Goal: Feedback & Contribution: Leave review/rating

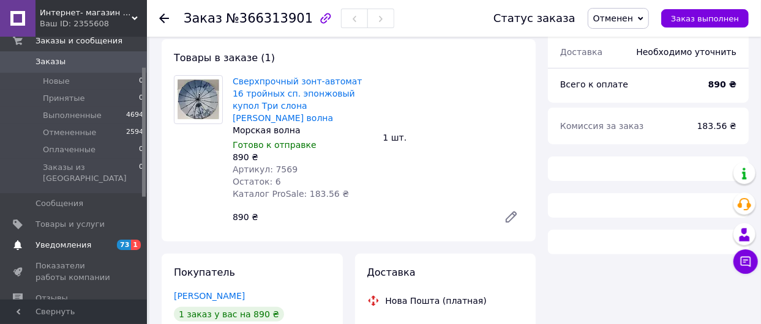
scroll to position [91, 0]
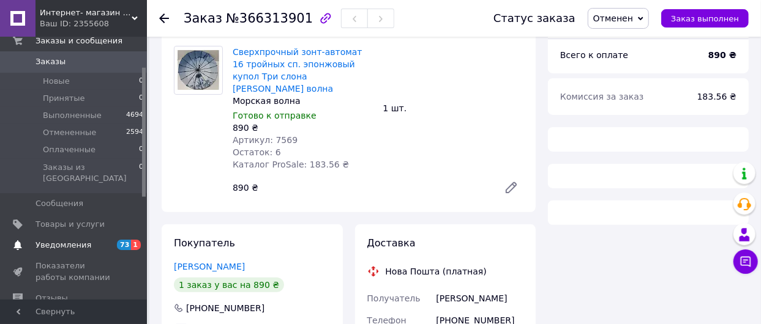
click at [73, 240] on span "Уведомления" at bounding box center [64, 245] width 56 height 11
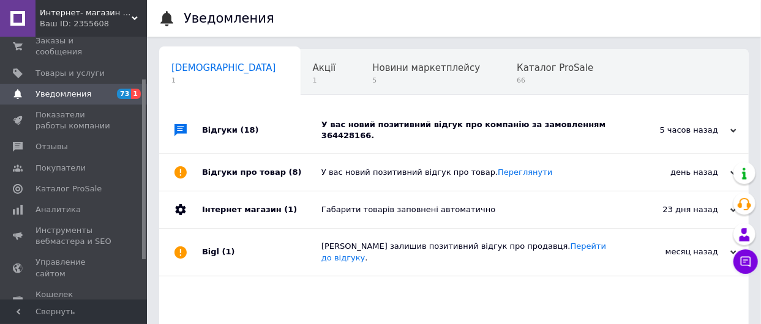
scroll to position [0, 6]
click at [512, 124] on div "У вас новий позитивний відгук про компанію за замовленням 364428166." at bounding box center [467, 130] width 293 height 22
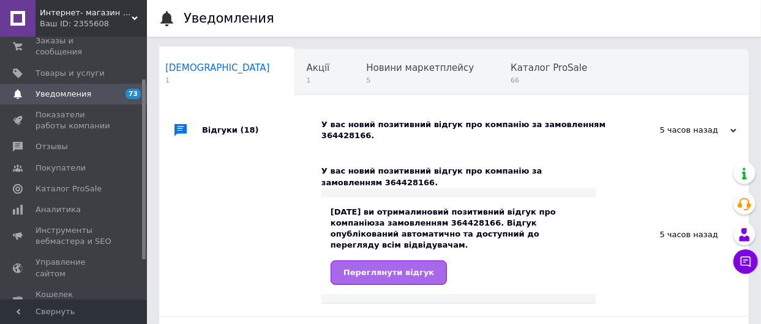
click at [378, 268] on span "Переглянути відгук" at bounding box center [388, 272] width 91 height 9
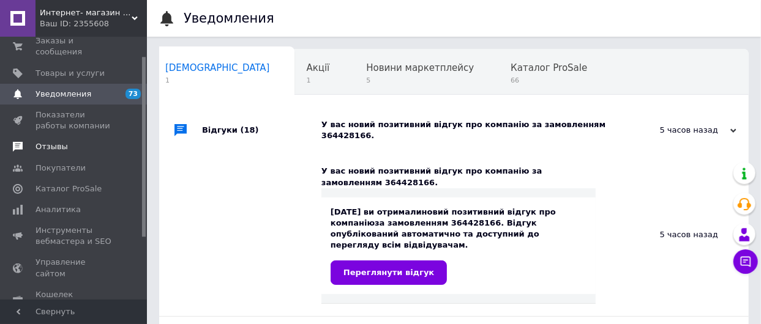
scroll to position [0, 0]
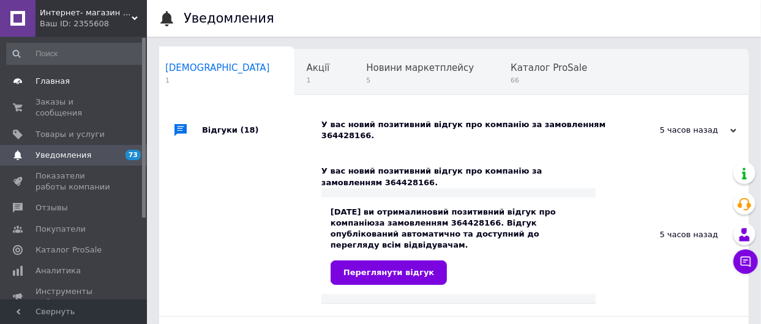
click at [45, 76] on span "Главная" at bounding box center [53, 81] width 34 height 11
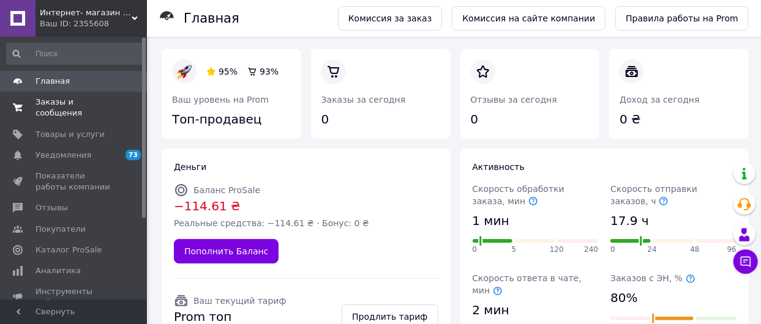
click at [55, 100] on span "Заказы и сообщения" at bounding box center [75, 108] width 78 height 22
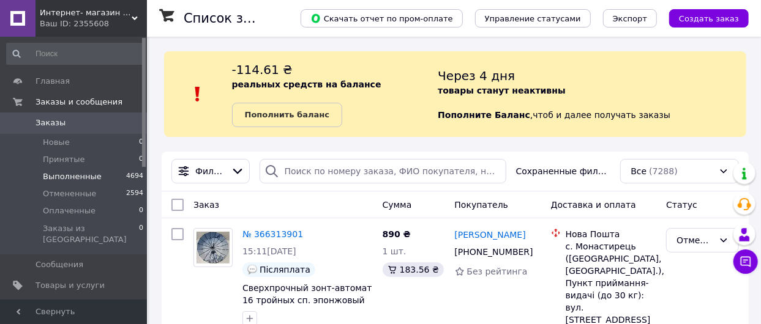
click at [55, 175] on span "Выполненные" at bounding box center [72, 176] width 59 height 11
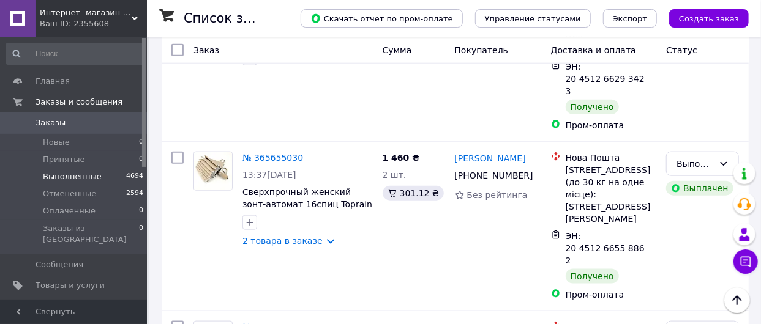
scroll to position [2800, 0]
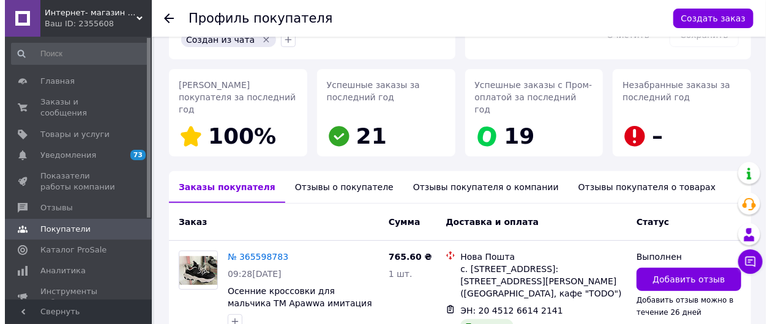
scroll to position [258, 0]
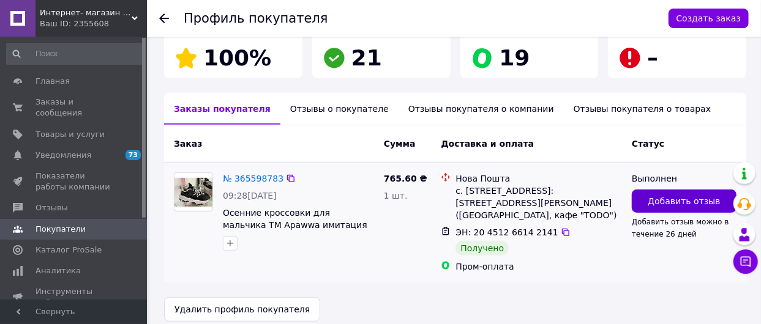
click at [673, 195] on span "Добавить отзыв" at bounding box center [684, 201] width 72 height 12
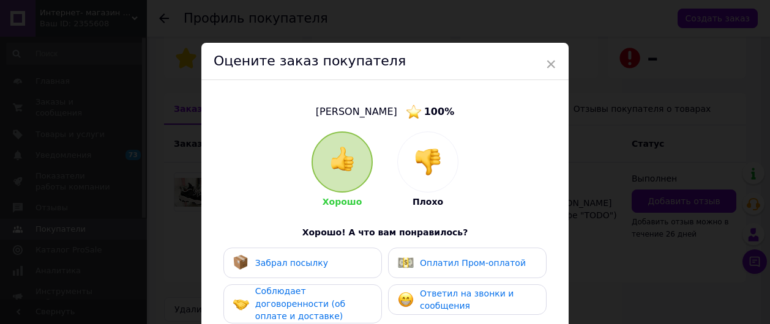
click at [344, 161] on img at bounding box center [342, 159] width 24 height 24
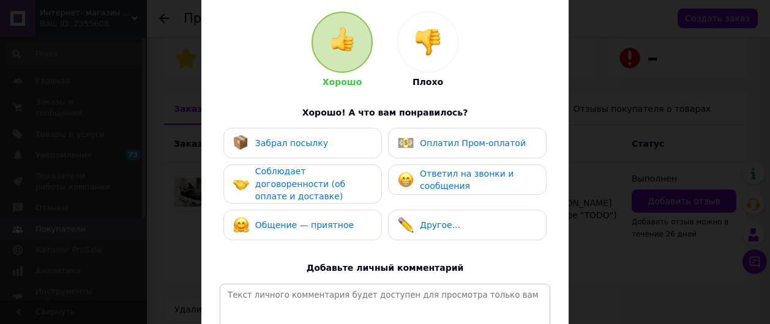
scroll to position [122, 0]
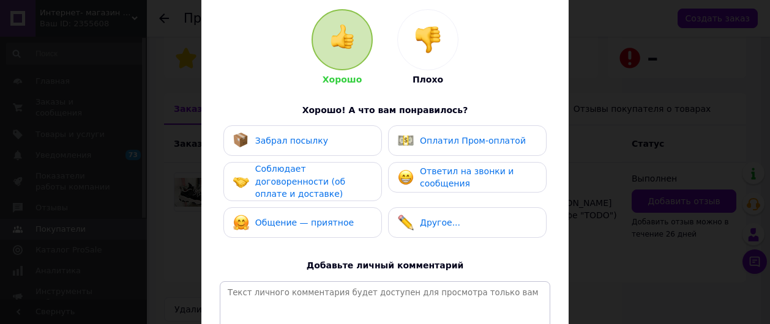
drag, startPoint x: 303, startPoint y: 143, endPoint x: 303, endPoint y: 167, distance: 23.9
click at [304, 143] on span "Забрал посылку" at bounding box center [291, 141] width 73 height 10
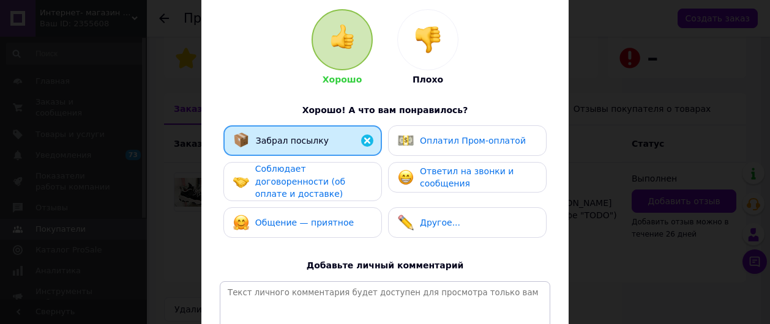
click at [304, 178] on span "Соблюдает договоренности (об оплате и доставке)" at bounding box center [300, 181] width 90 height 35
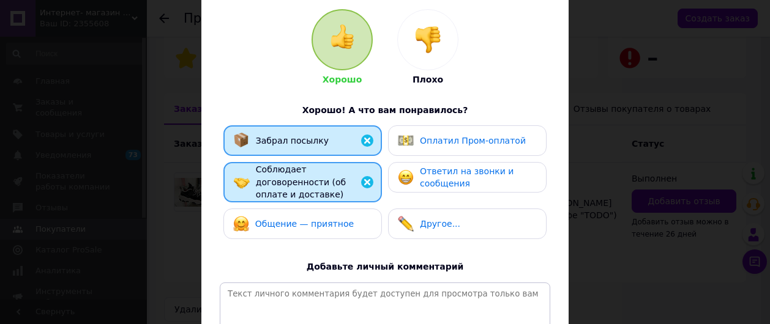
drag, startPoint x: 313, startPoint y: 215, endPoint x: 348, endPoint y: 203, distance: 37.0
click at [315, 219] on span "Общение — приятное" at bounding box center [304, 224] width 99 height 10
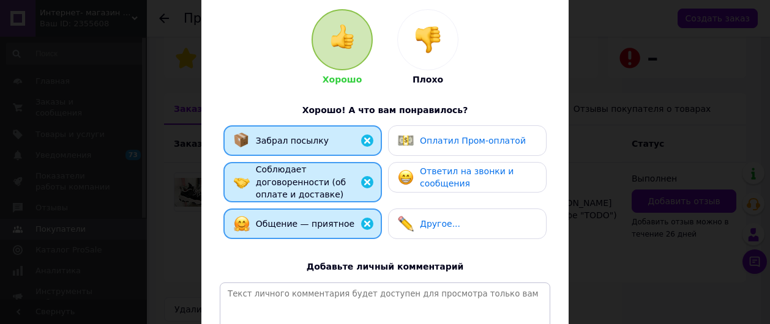
click at [455, 141] on span "Оплатил Пром-оплатой" at bounding box center [473, 141] width 106 height 10
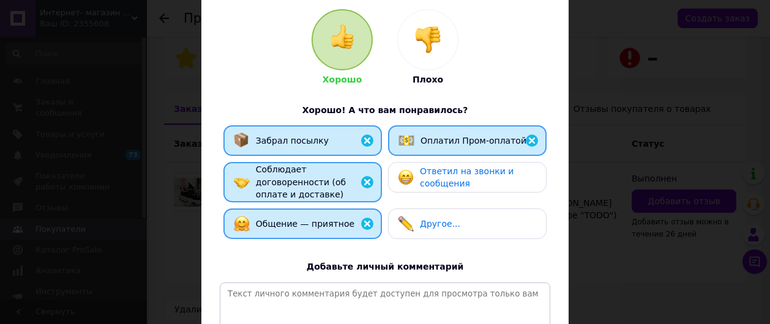
click at [459, 174] on span "Ответил на звонки и сообщения" at bounding box center [467, 178] width 94 height 23
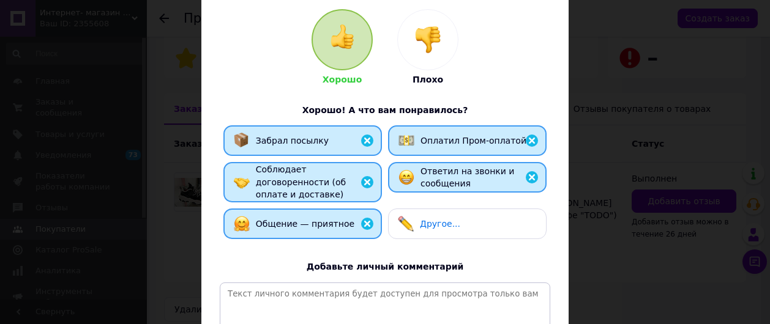
drag, startPoint x: 435, startPoint y: 210, endPoint x: 533, endPoint y: 209, distance: 98.0
click at [435, 219] on span "Другое..." at bounding box center [440, 224] width 40 height 10
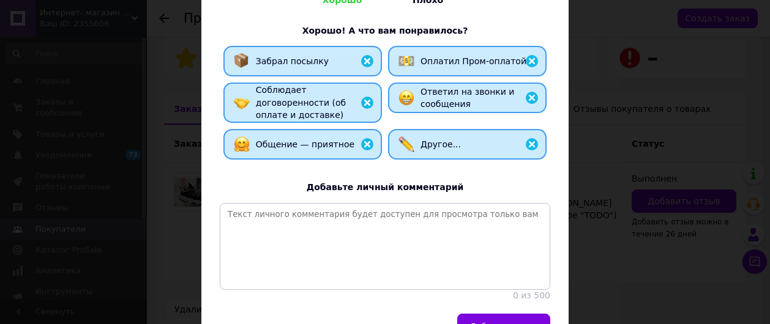
scroll to position [276, 0]
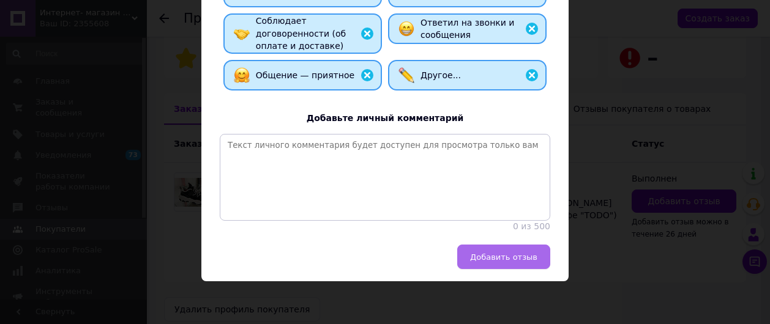
click at [512, 255] on span "Добавить отзыв" at bounding box center [503, 257] width 67 height 9
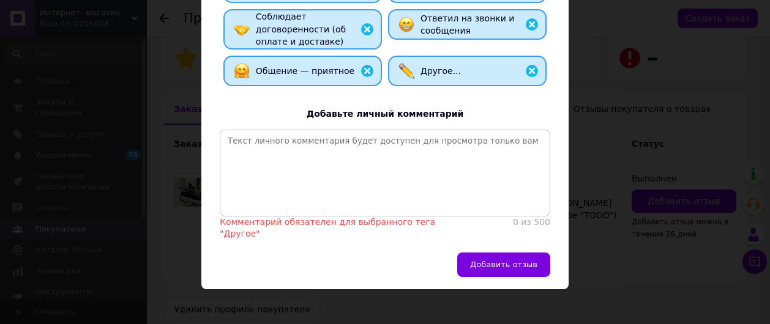
drag, startPoint x: 531, startPoint y: 59, endPoint x: 530, endPoint y: 72, distance: 12.3
click at [531, 64] on img at bounding box center [532, 71] width 15 height 15
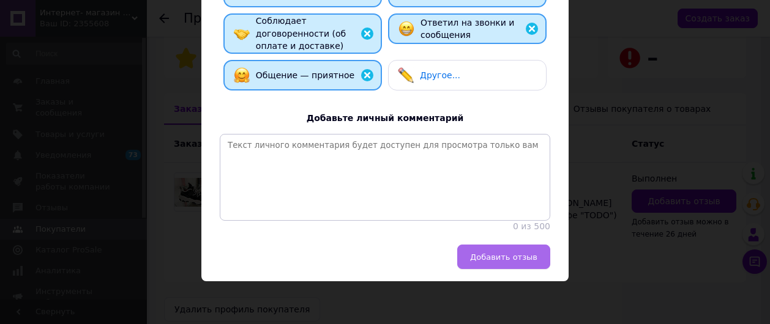
click at [501, 257] on span "Добавить отзыв" at bounding box center [503, 257] width 67 height 9
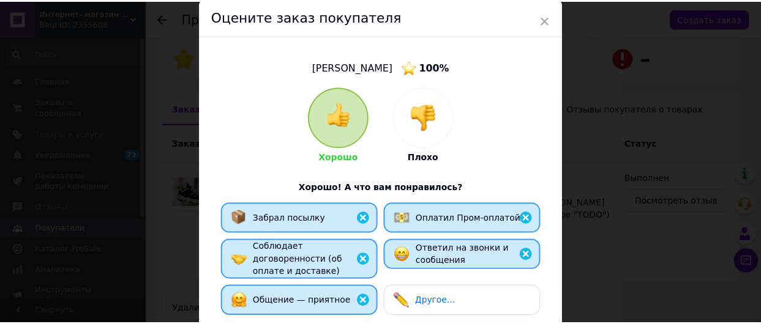
scroll to position [0, 0]
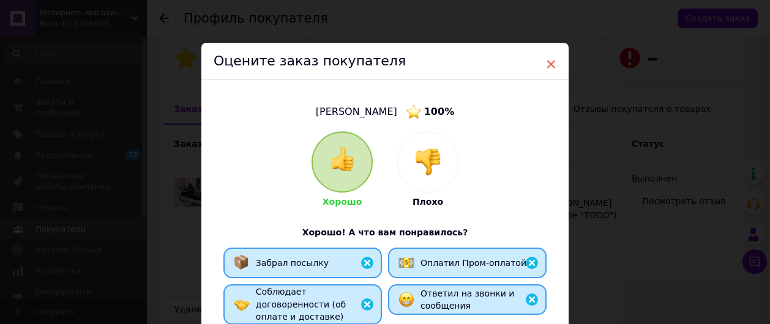
click at [550, 62] on span "×" at bounding box center [550, 64] width 11 height 21
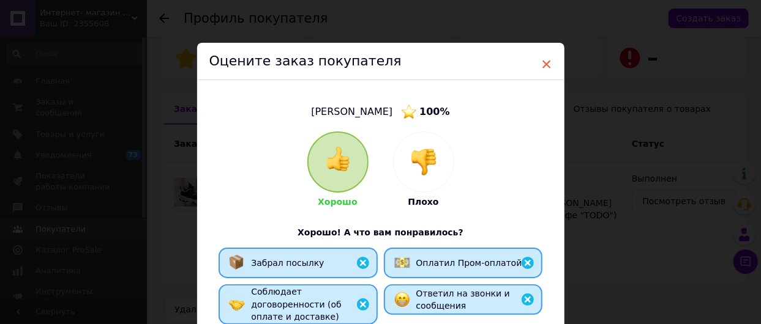
click at [543, 64] on span "×" at bounding box center [546, 64] width 11 height 21
click at [545, 64] on span "×" at bounding box center [546, 64] width 11 height 21
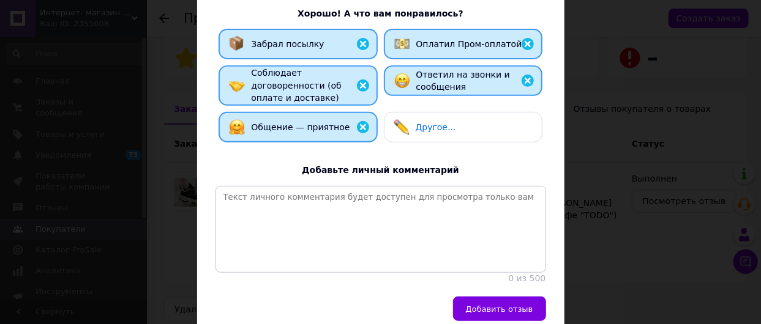
scroll to position [276, 0]
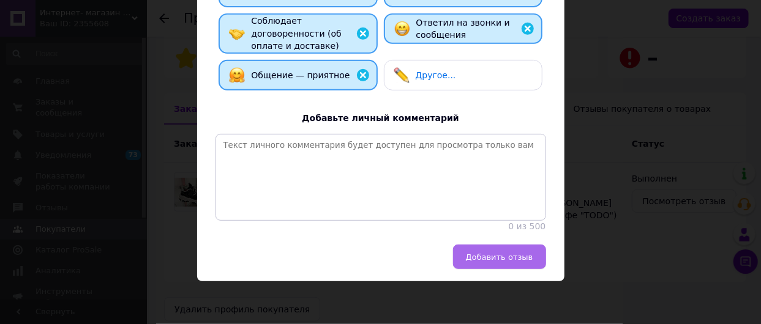
click at [495, 256] on span "Добавить отзыв" at bounding box center [499, 257] width 67 height 9
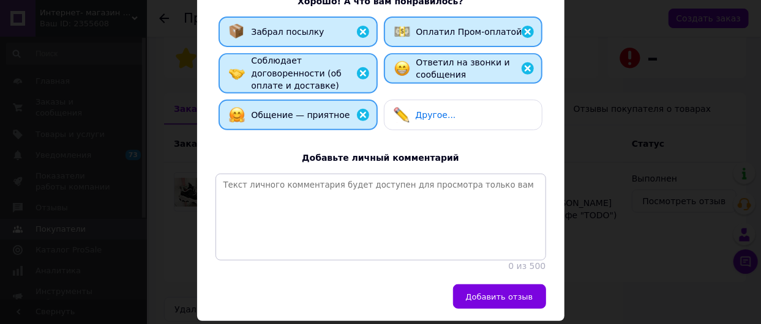
scroll to position [31, 0]
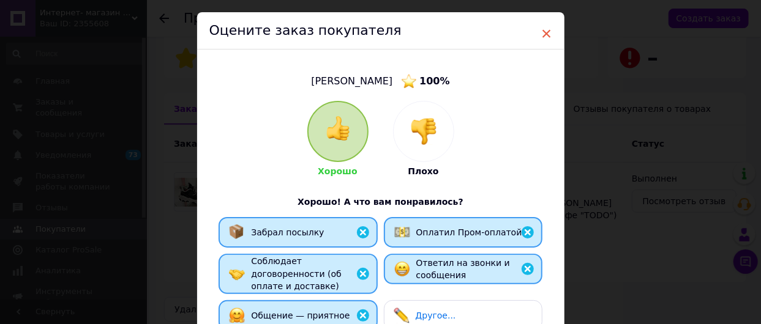
click at [545, 34] on span "×" at bounding box center [546, 33] width 11 height 21
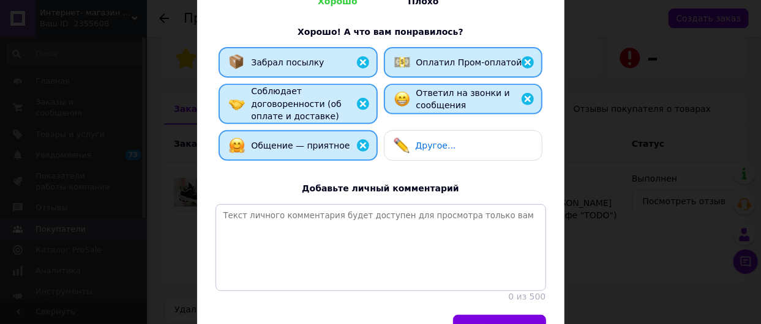
scroll to position [276, 0]
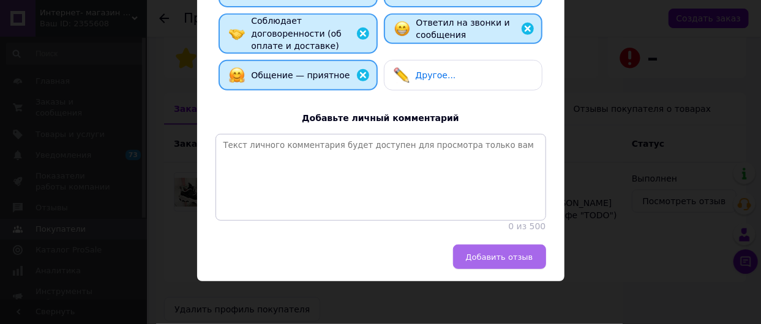
click at [504, 253] on span "Добавить отзыв" at bounding box center [499, 257] width 67 height 9
click at [501, 257] on span "Добавить отзыв" at bounding box center [499, 257] width 67 height 9
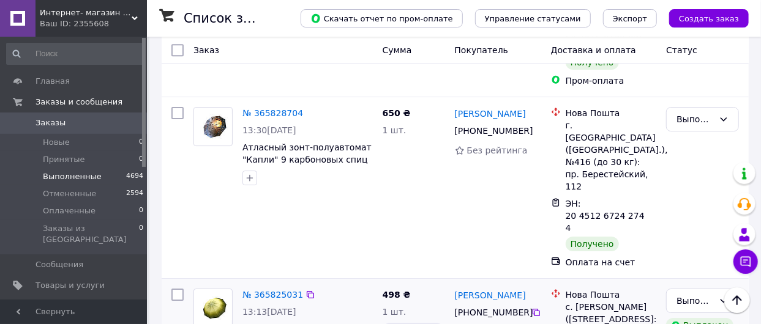
scroll to position [1959, 0]
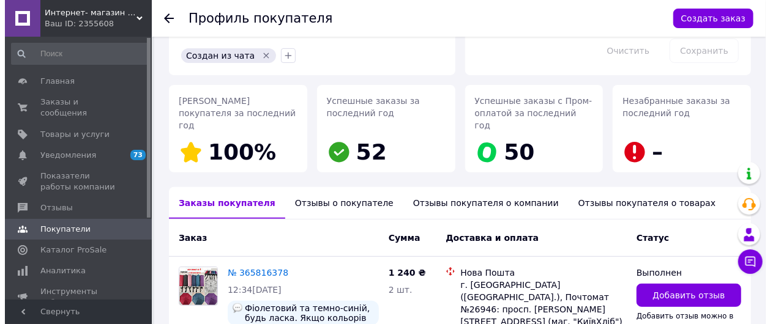
scroll to position [245, 0]
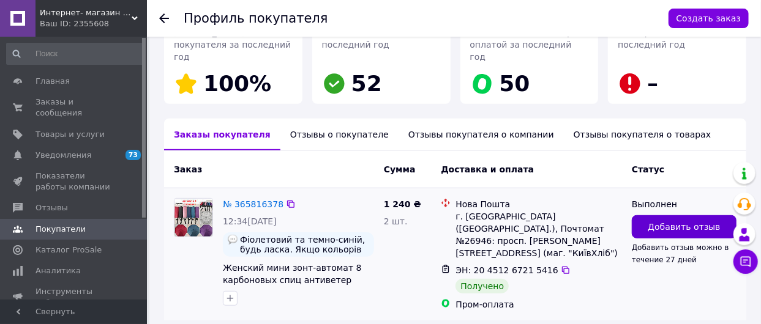
click at [682, 221] on span "Добавить отзыв" at bounding box center [684, 227] width 72 height 12
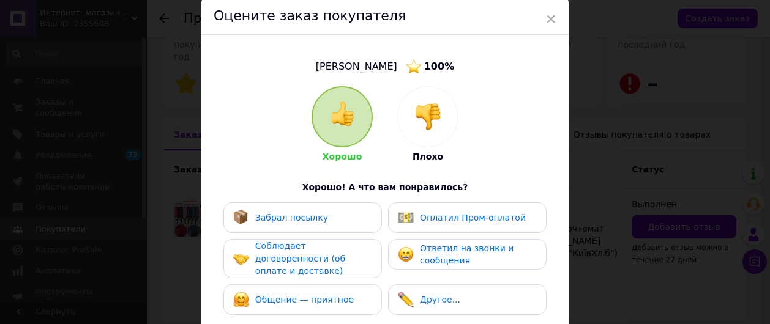
scroll to position [122, 0]
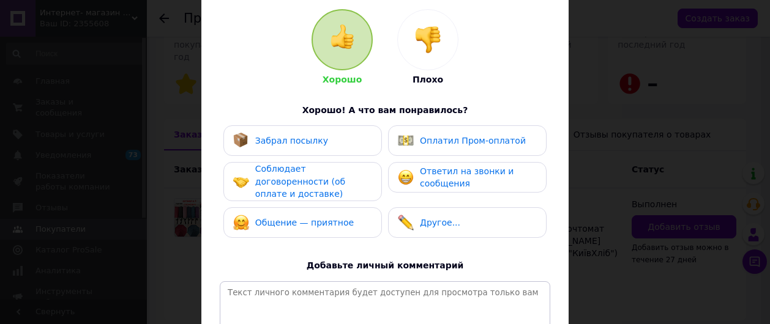
click at [443, 136] on span "Оплатил Пром-оплатой" at bounding box center [473, 141] width 106 height 10
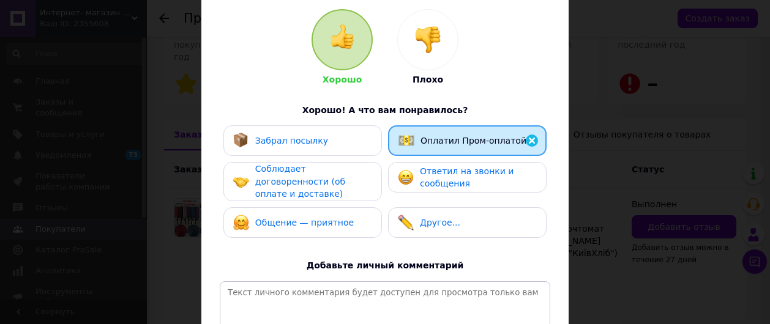
click at [437, 173] on span "Ответил на звонки и сообщения" at bounding box center [467, 178] width 94 height 23
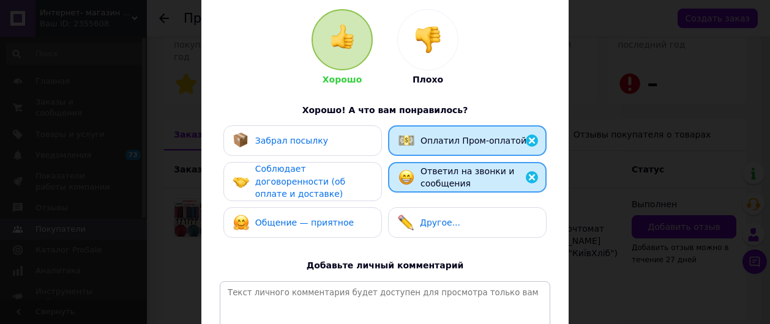
drag, startPoint x: 283, startPoint y: 139, endPoint x: 282, endPoint y: 156, distance: 16.5
click at [283, 140] on span "Забрал посылку" at bounding box center [291, 141] width 73 height 10
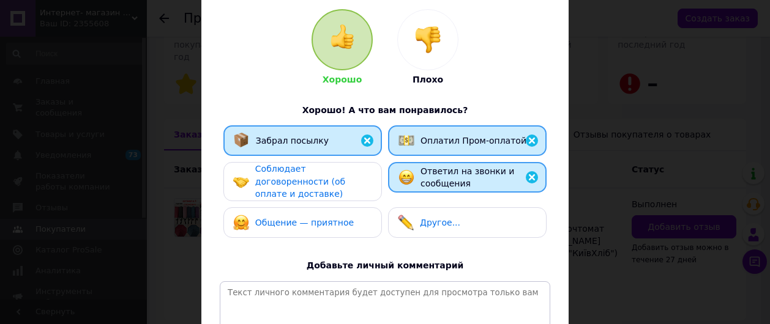
drag, startPoint x: 282, startPoint y: 176, endPoint x: 283, endPoint y: 198, distance: 21.4
click at [283, 177] on span "Соблюдает договоренности (об оплате и доставке)" at bounding box center [300, 181] width 90 height 35
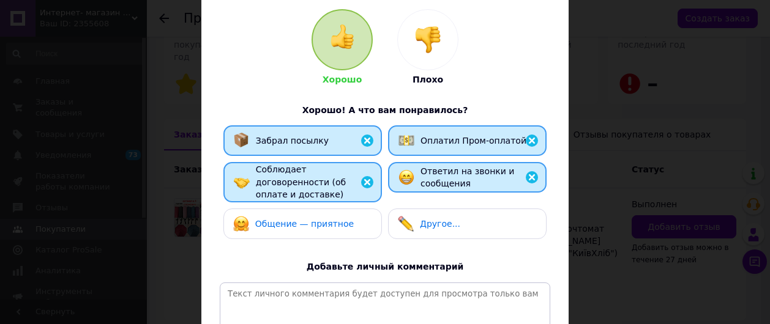
click at [280, 219] on span "Общение — приятное" at bounding box center [304, 224] width 99 height 10
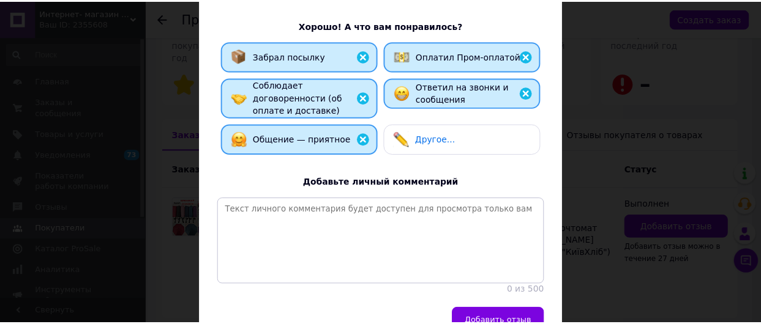
scroll to position [276, 0]
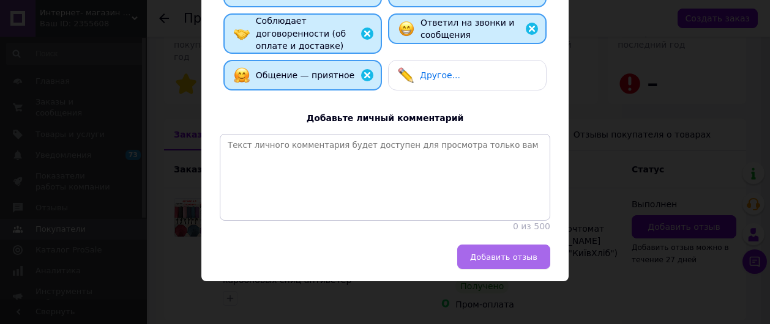
click at [509, 254] on span "Добавить отзыв" at bounding box center [503, 257] width 67 height 9
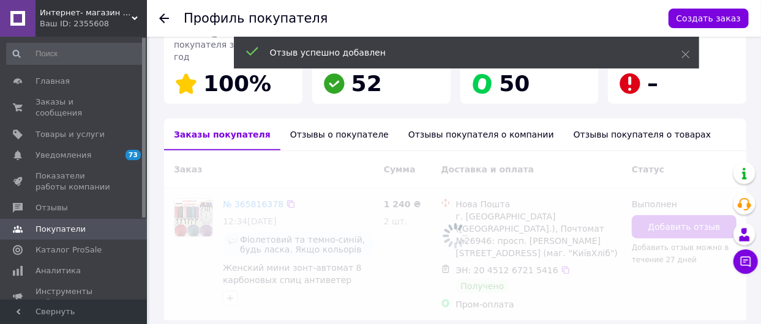
scroll to position [266, 0]
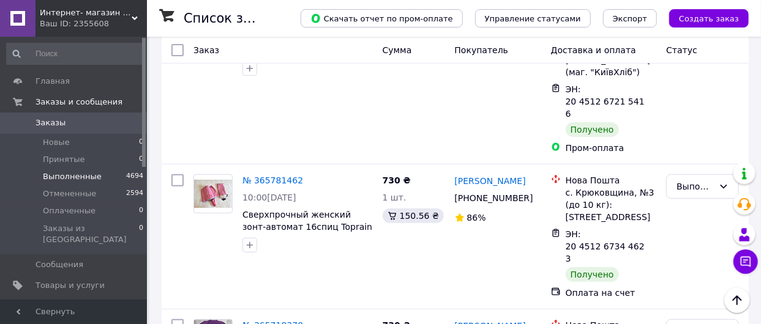
scroll to position [2388, 0]
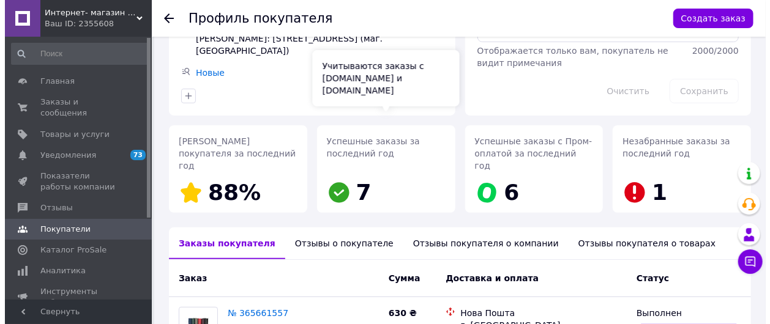
scroll to position [236, 0]
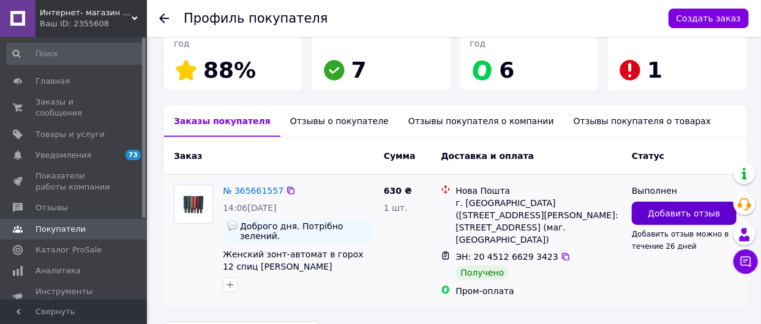
click at [689, 208] on span "Добавить отзыв" at bounding box center [684, 214] width 72 height 12
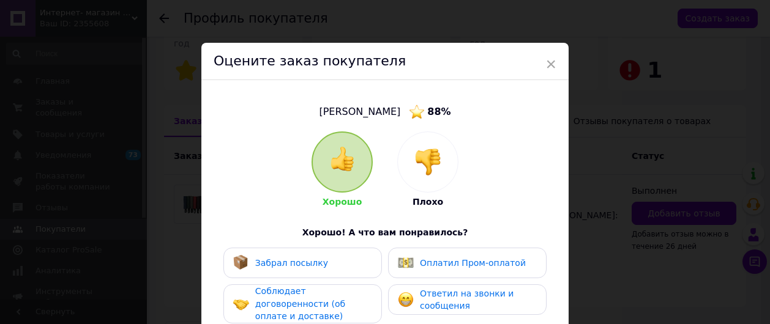
click at [332, 160] on img at bounding box center [342, 159] width 24 height 24
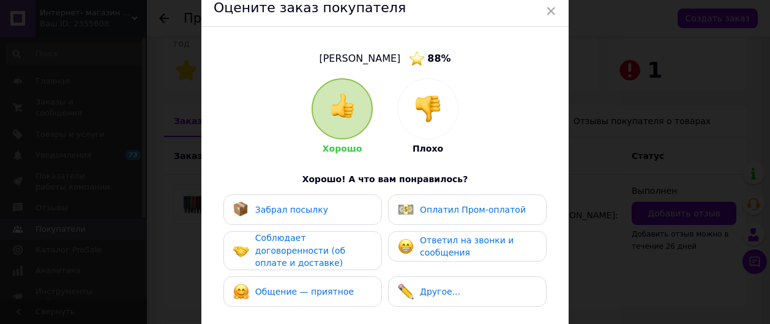
scroll to position [122, 0]
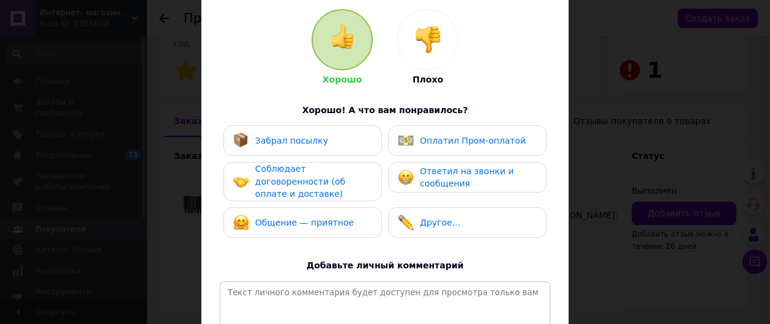
click at [282, 140] on span "Забрал посылку" at bounding box center [291, 141] width 73 height 10
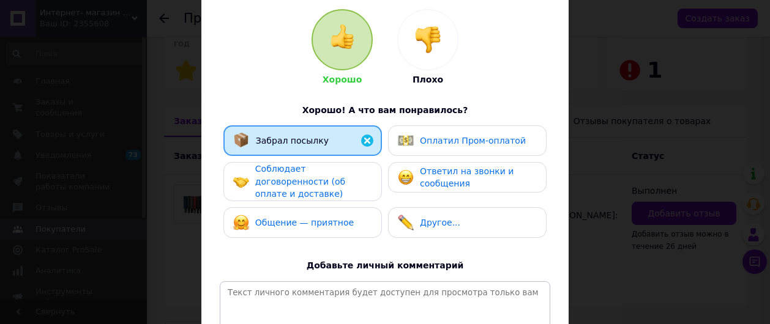
drag, startPoint x: 284, startPoint y: 177, endPoint x: 289, endPoint y: 198, distance: 21.4
click at [284, 177] on div "Соблюдает договоренности (об оплате и доставке)" at bounding box center [313, 182] width 116 height 38
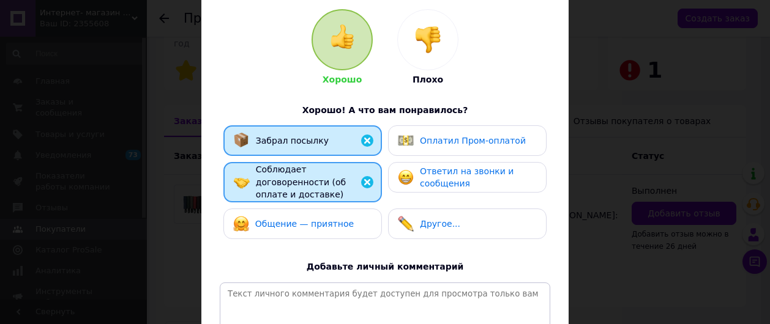
drag, startPoint x: 287, startPoint y: 209, endPoint x: 310, endPoint y: 208, distance: 23.9
click at [287, 219] on span "Общение — приятное" at bounding box center [304, 224] width 99 height 10
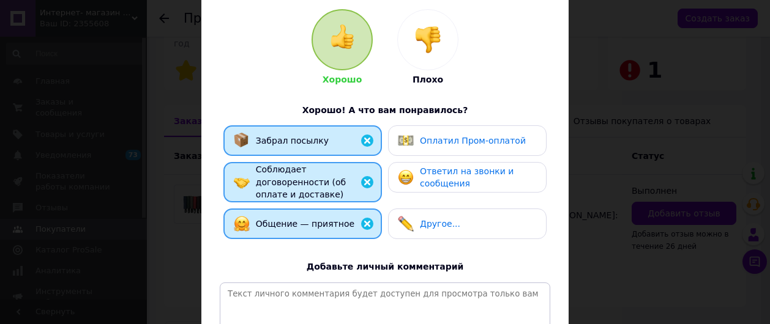
drag, startPoint x: 447, startPoint y: 137, endPoint x: 448, endPoint y: 178, distance: 41.6
click at [447, 138] on span "Оплатил Пром-оплатой" at bounding box center [473, 141] width 106 height 10
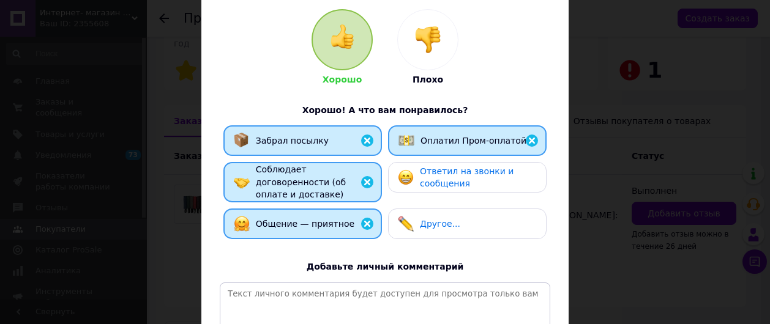
drag, startPoint x: 447, startPoint y: 178, endPoint x: 470, endPoint y: 178, distance: 23.3
click at [447, 178] on span "Ответил на звонки и сообщения" at bounding box center [467, 178] width 94 height 23
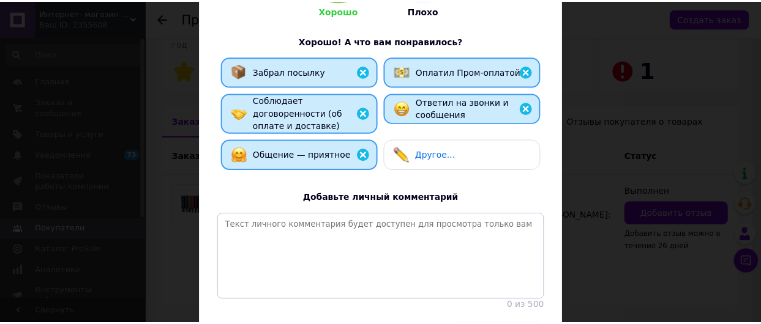
scroll to position [276, 0]
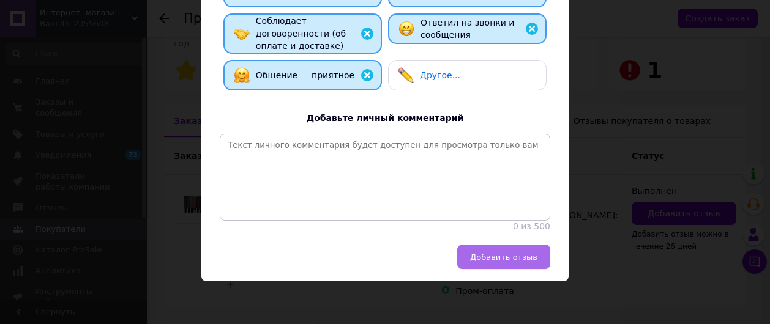
click at [507, 255] on span "Добавить отзыв" at bounding box center [503, 257] width 67 height 9
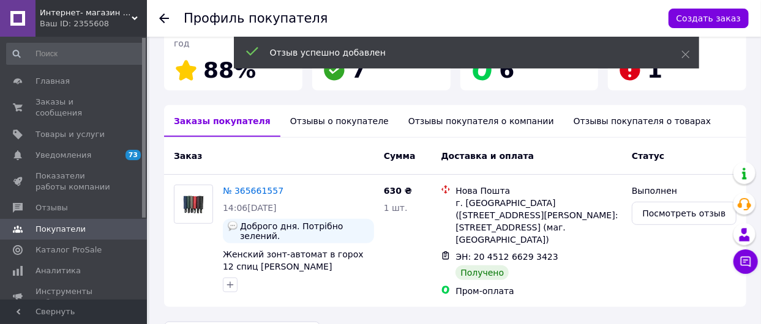
click at [164, 15] on icon at bounding box center [164, 18] width 10 height 10
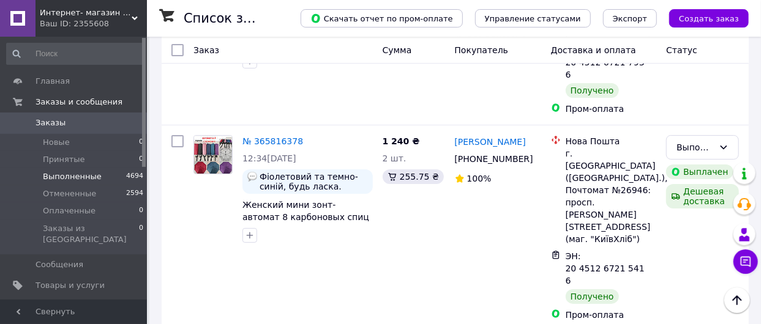
scroll to position [2265, 0]
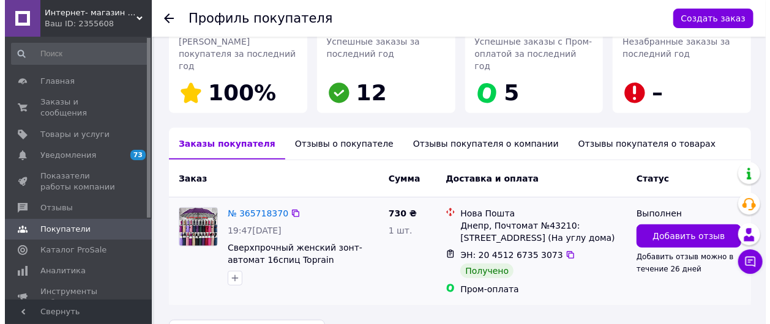
scroll to position [220, 0]
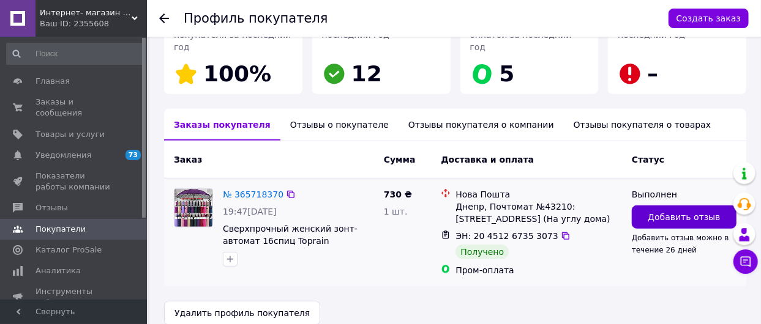
click at [693, 211] on span "Добавить отзыв" at bounding box center [684, 217] width 72 height 12
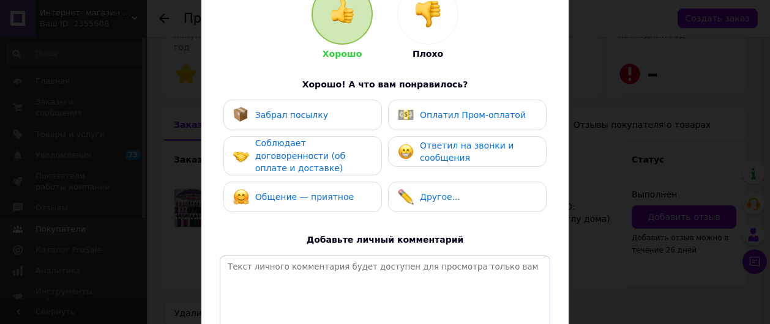
scroll to position [61, 0]
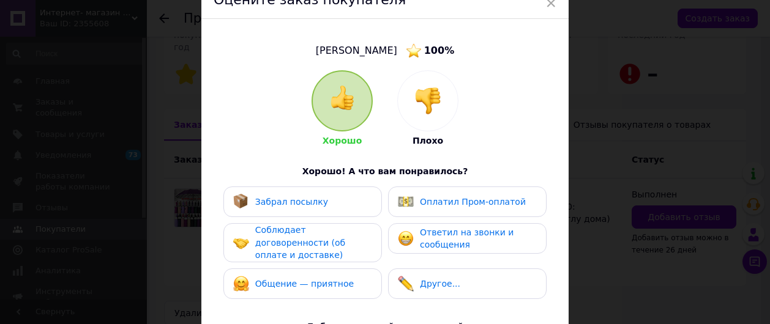
drag, startPoint x: 277, startPoint y: 211, endPoint x: 280, endPoint y: 220, distance: 9.3
click at [277, 211] on div "Забрал посылку" at bounding box center [302, 202] width 159 height 31
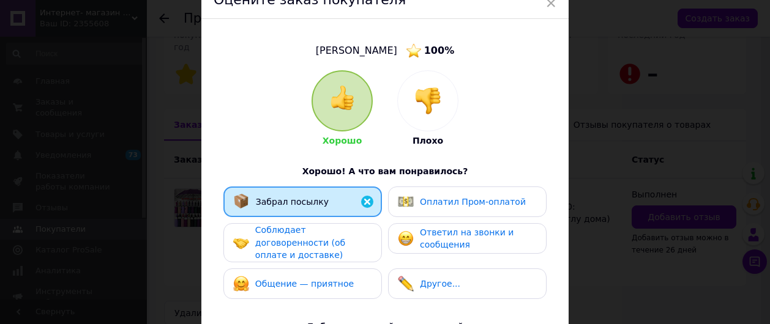
click at [284, 244] on span "Соблюдает договоренности (об оплате и доставке)" at bounding box center [300, 242] width 90 height 35
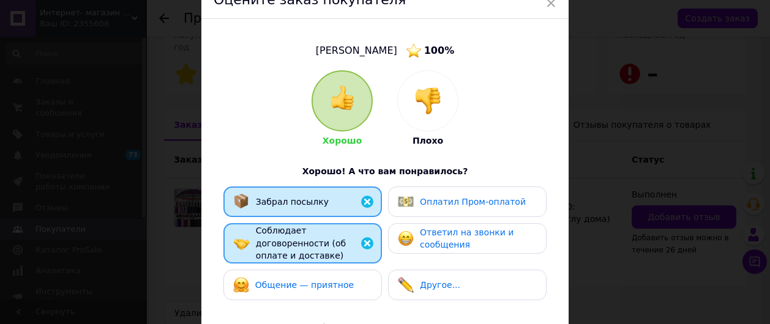
drag, startPoint x: 293, startPoint y: 279, endPoint x: 309, endPoint y: 271, distance: 18.3
click at [295, 280] on span "Общение — приятное" at bounding box center [304, 285] width 99 height 10
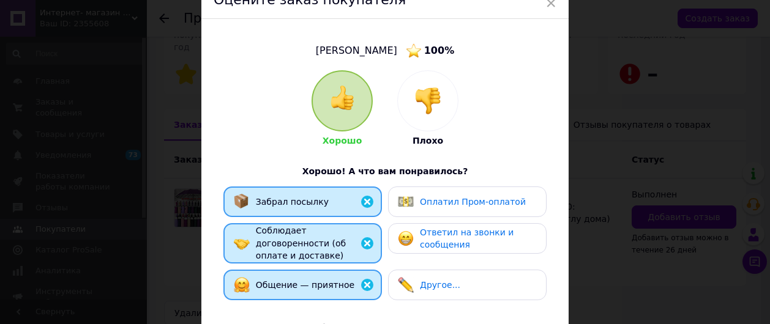
drag, startPoint x: 446, startPoint y: 198, endPoint x: 455, endPoint y: 247, distance: 49.7
click at [448, 202] on span "Оплатил Пром-оплатой" at bounding box center [473, 202] width 106 height 10
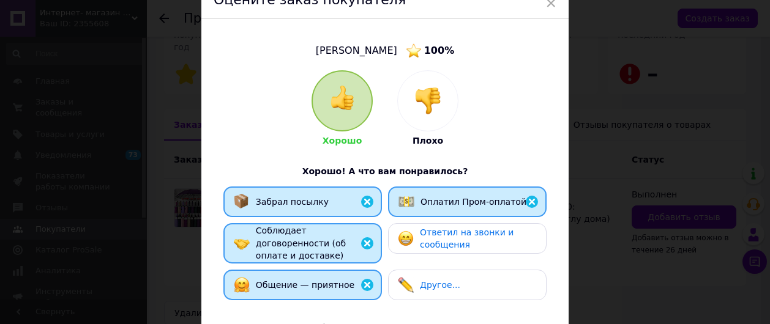
click at [452, 239] on span "Ответил на звонки и сообщения" at bounding box center [467, 239] width 94 height 23
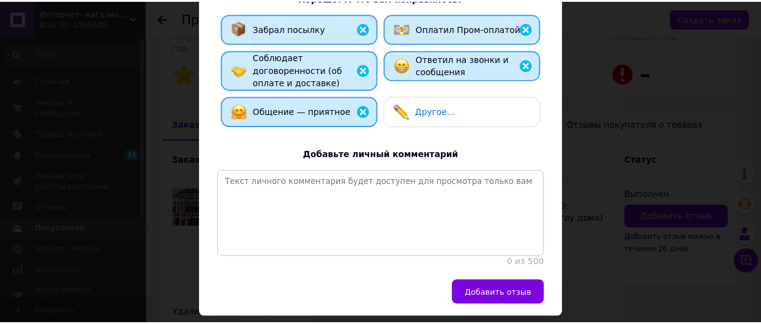
scroll to position [276, 0]
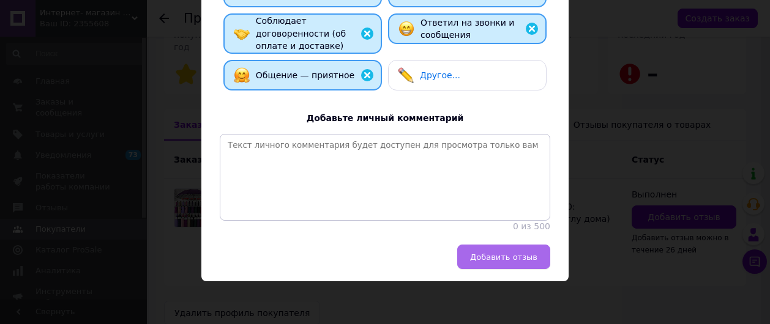
click at [513, 258] on span "Добавить отзыв" at bounding box center [503, 257] width 67 height 9
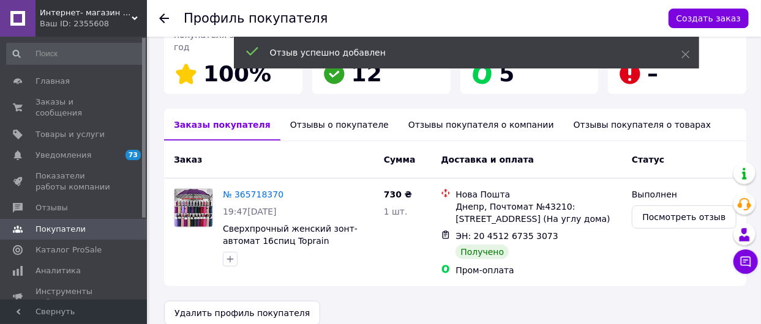
click at [163, 20] on icon at bounding box center [164, 18] width 10 height 10
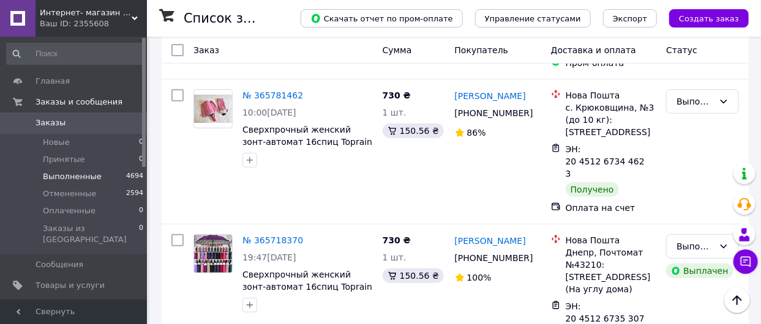
scroll to position [2510, 0]
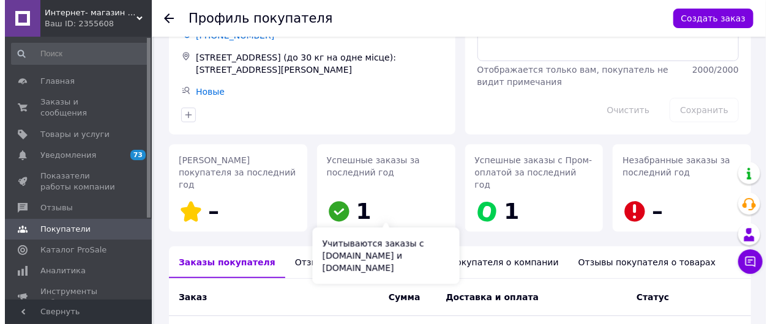
scroll to position [236, 0]
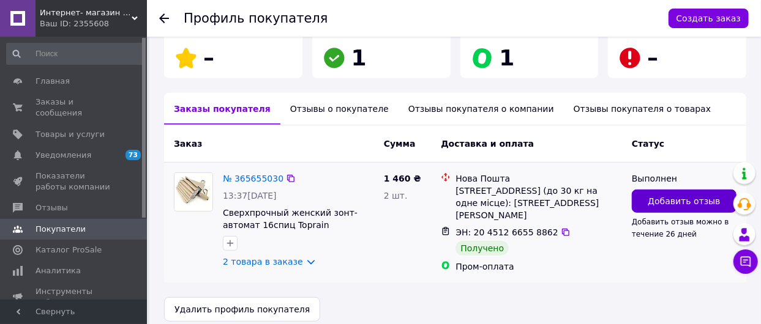
click at [670, 195] on span "Добавить отзыв" at bounding box center [684, 201] width 72 height 12
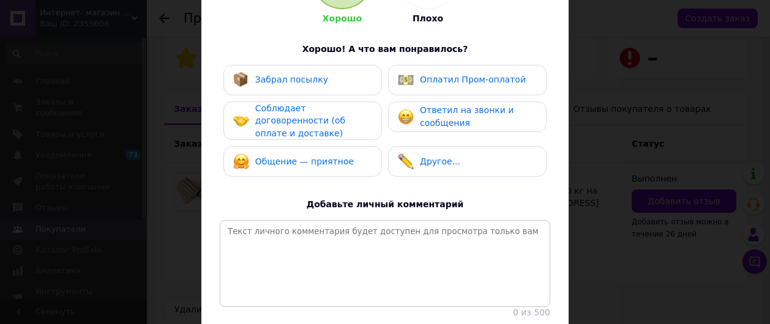
scroll to position [184, 0]
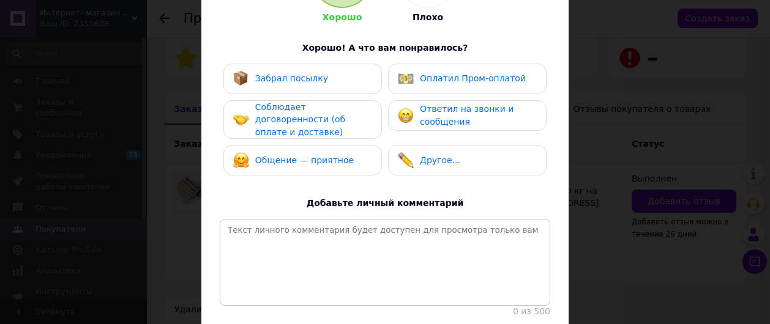
click at [288, 73] on span "Забрал посылку" at bounding box center [291, 78] width 73 height 10
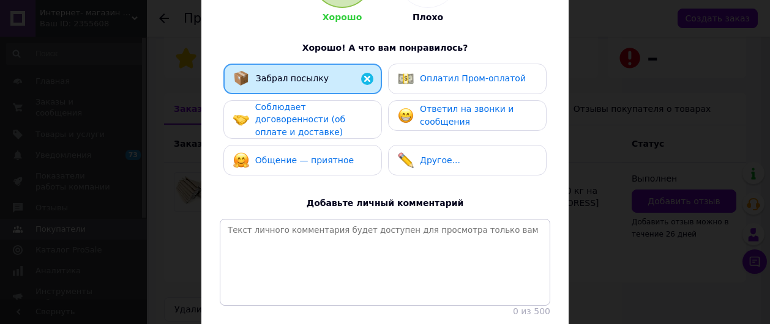
click at [283, 115] on span "Соблюдает договоренности (об оплате и доставке)" at bounding box center [300, 119] width 90 height 35
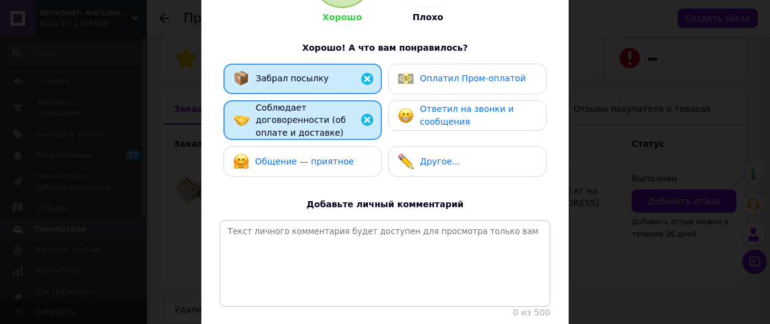
click at [294, 157] on span "Общение — приятное" at bounding box center [304, 162] width 99 height 10
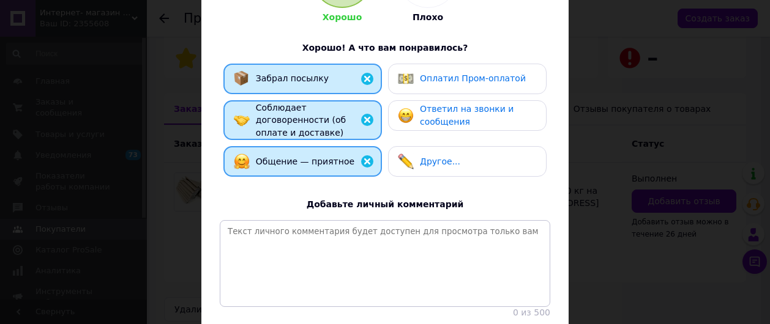
drag, startPoint x: 440, startPoint y: 70, endPoint x: 453, endPoint y: 105, distance: 36.6
click at [440, 71] on div "Оплатил Пром-оплатой" at bounding box center [462, 79] width 128 height 16
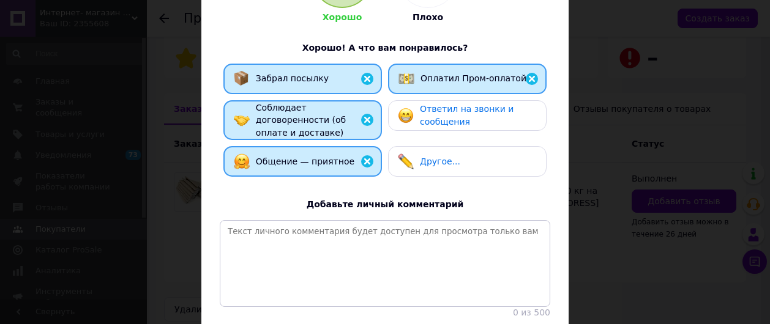
click at [454, 112] on span "Ответил на звонки и сообщения" at bounding box center [467, 115] width 94 height 23
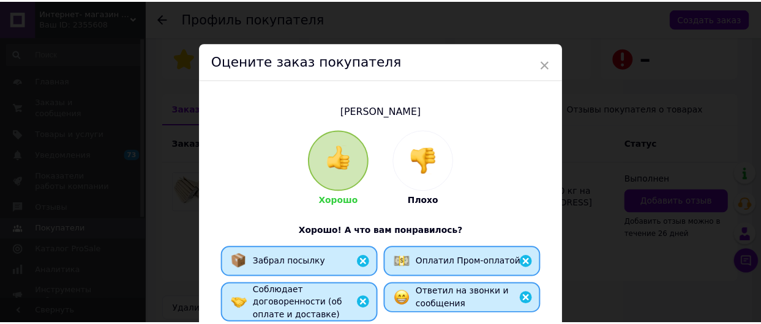
scroll to position [274, 0]
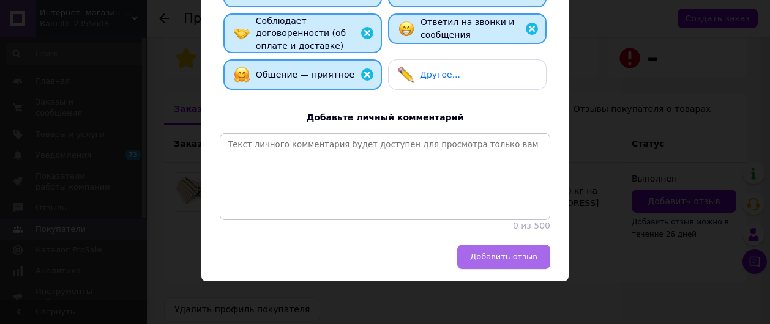
click at [503, 250] on button "Добавить отзыв" at bounding box center [503, 257] width 93 height 24
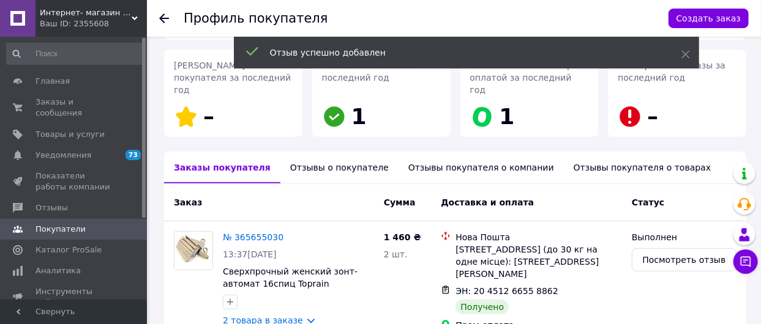
scroll to position [114, 0]
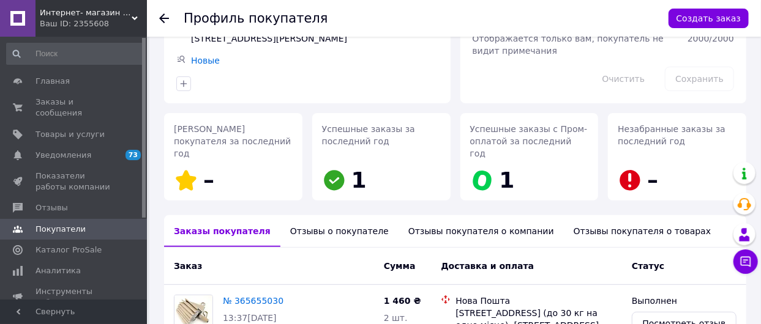
click at [163, 16] on icon at bounding box center [164, 18] width 10 height 10
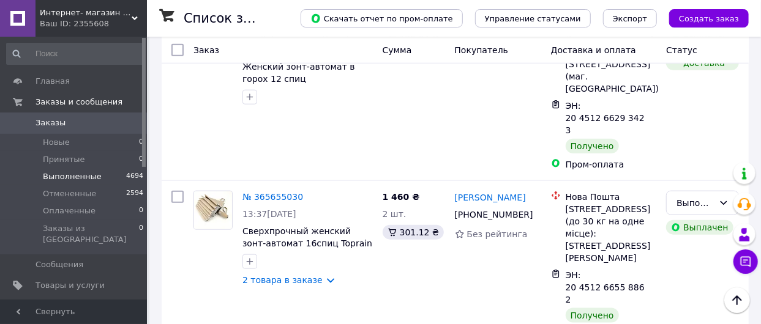
scroll to position [2983, 0]
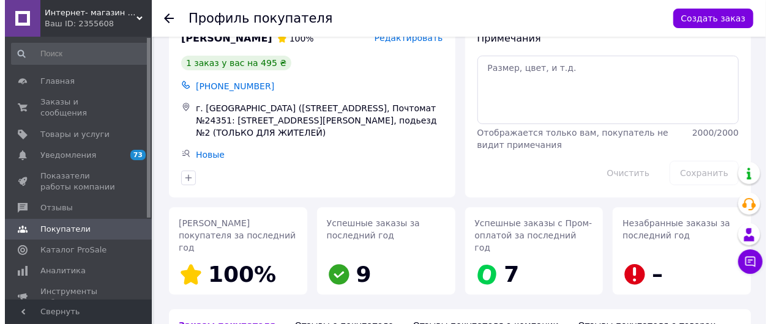
scroll to position [261, 0]
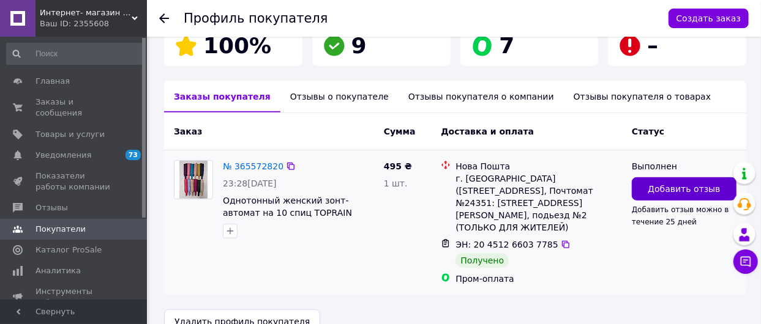
click at [671, 183] on span "Добавить отзыв" at bounding box center [684, 189] width 72 height 12
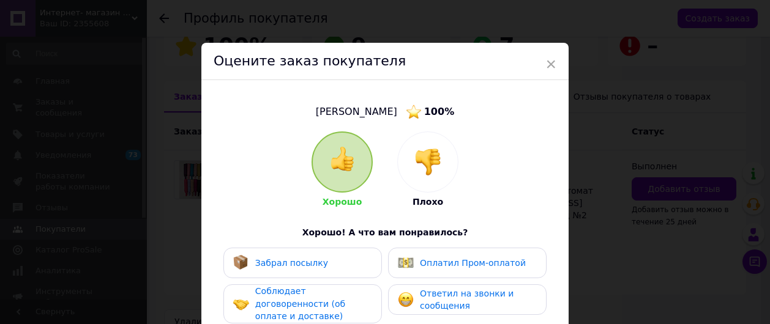
click at [343, 160] on img at bounding box center [342, 159] width 24 height 24
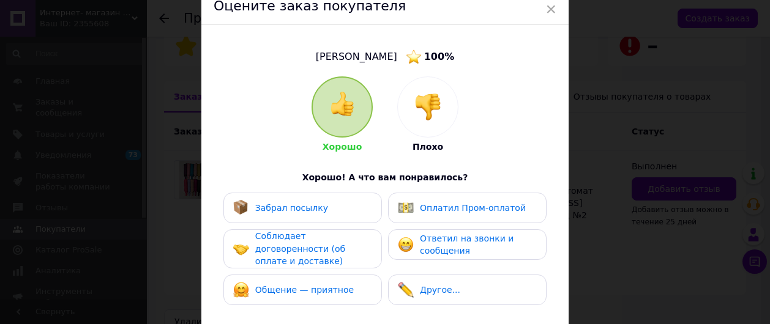
scroll to position [122, 0]
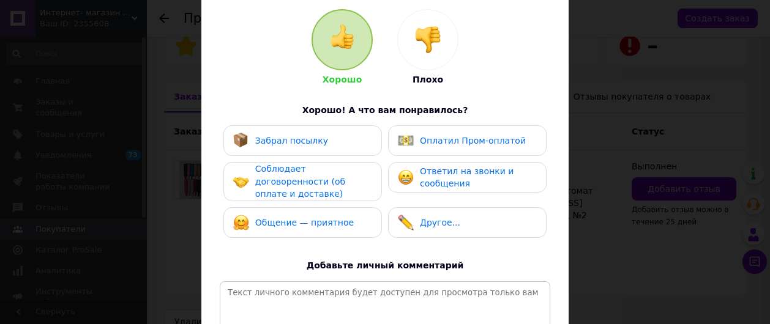
click at [300, 140] on span "Забрал посылку" at bounding box center [291, 141] width 73 height 10
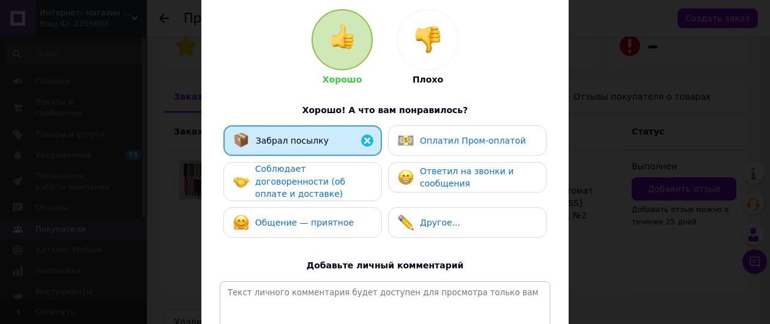
click at [300, 176] on span "Соблюдает договоренности (об оплате и доставке)" at bounding box center [300, 181] width 90 height 35
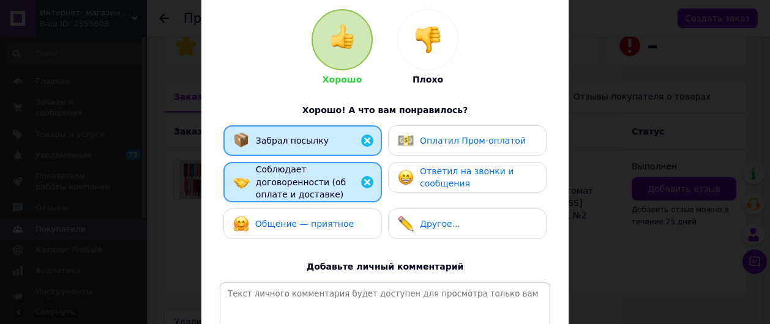
click at [299, 209] on div "Общение — приятное" at bounding box center [302, 224] width 159 height 31
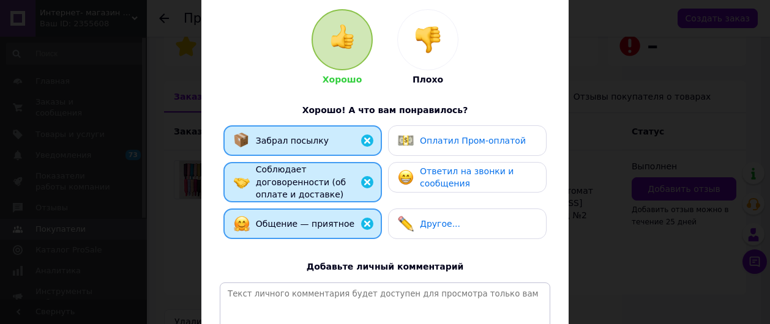
click at [435, 140] on span "Оплатил Пром-оплатой" at bounding box center [473, 141] width 106 height 10
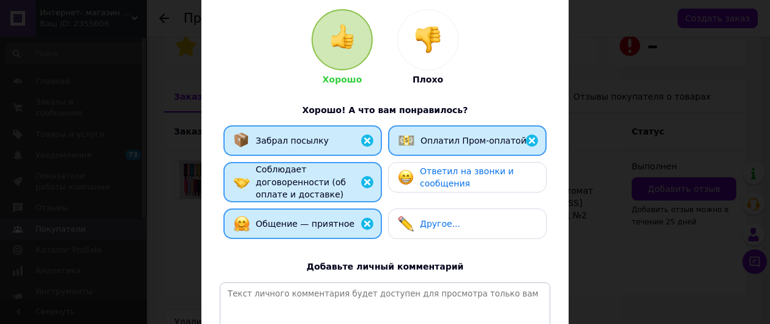
click at [444, 178] on span "Ответил на звонки и сообщения" at bounding box center [467, 178] width 94 height 23
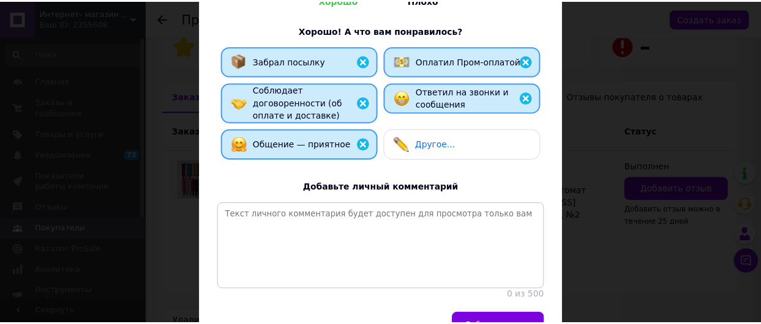
scroll to position [276, 0]
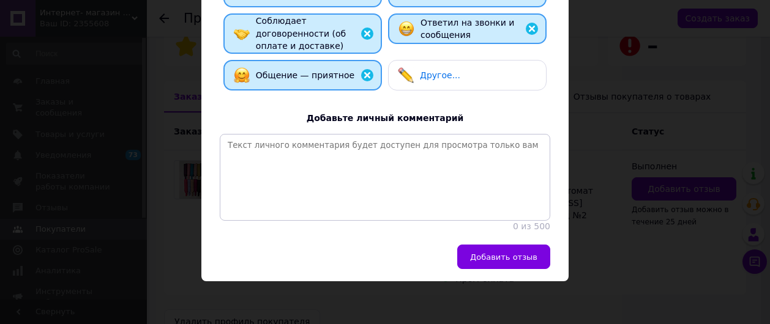
drag, startPoint x: 510, startPoint y: 255, endPoint x: 519, endPoint y: 256, distance: 8.6
click at [509, 255] on span "Добавить отзыв" at bounding box center [503, 257] width 67 height 9
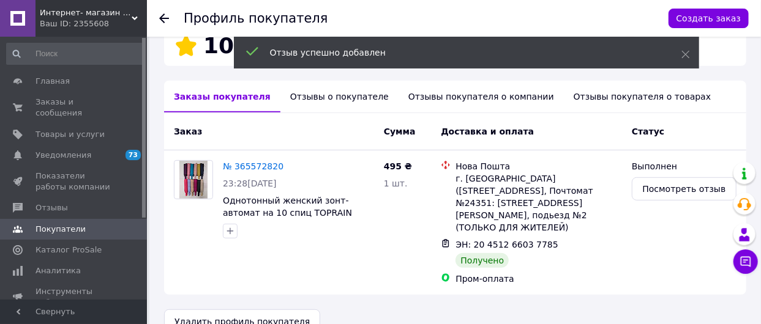
click at [163, 18] on use at bounding box center [164, 18] width 10 height 10
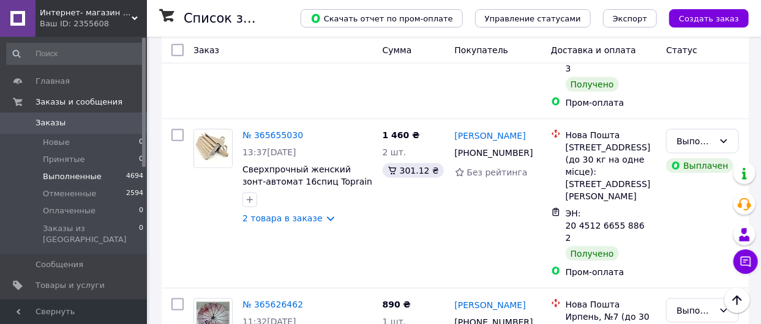
scroll to position [2983, 0]
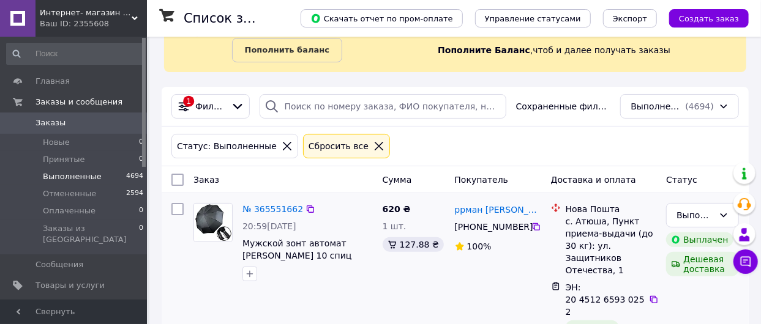
scroll to position [122, 0]
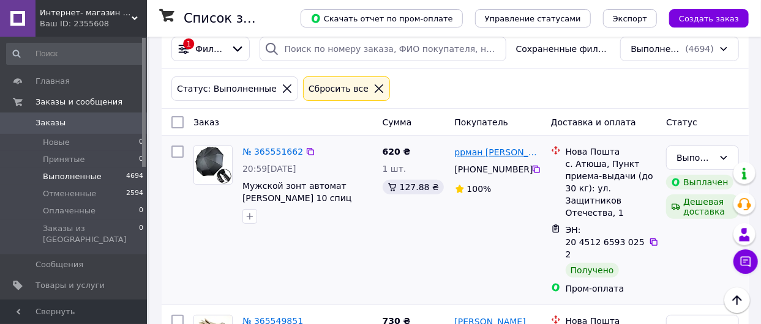
click at [492, 152] on link "ррман [PERSON_NAME]" at bounding box center [498, 152] width 86 height 12
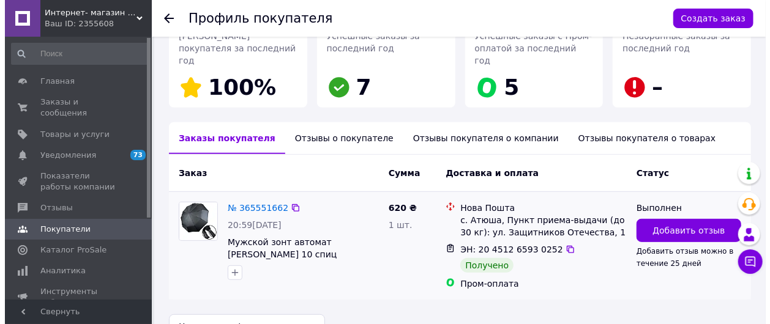
scroll to position [224, 0]
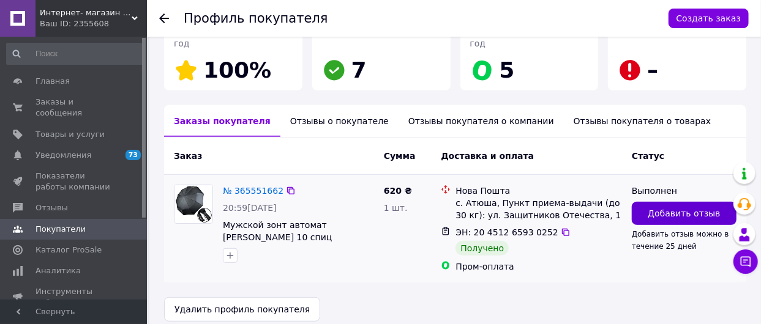
click at [678, 208] on span "Добавить отзыв" at bounding box center [684, 214] width 72 height 12
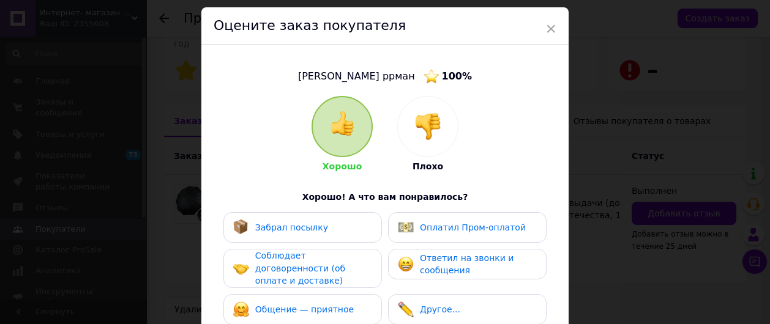
scroll to position [61, 0]
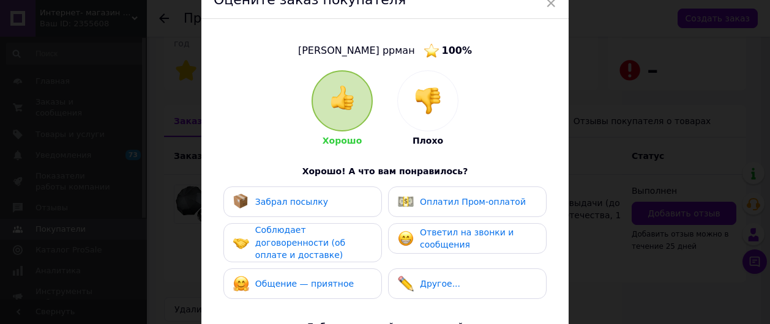
drag, startPoint x: 337, startPoint y: 118, endPoint x: 336, endPoint y: 124, distance: 6.8
click at [337, 117] on div at bounding box center [342, 101] width 59 height 59
click at [301, 197] on span "Забрал посылку" at bounding box center [291, 202] width 73 height 10
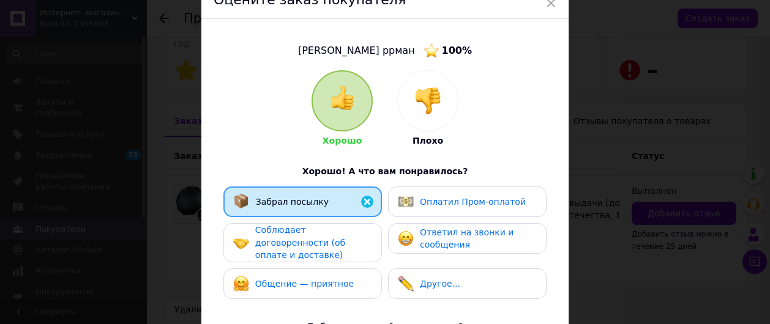
click at [294, 234] on span "Соблюдает договоренности (об оплате и доставке)" at bounding box center [300, 242] width 90 height 35
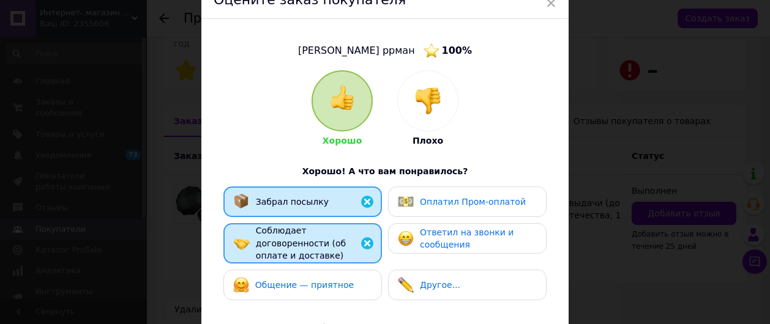
drag, startPoint x: 294, startPoint y: 279, endPoint x: 356, endPoint y: 260, distance: 64.1
click at [295, 280] on span "Общение — приятное" at bounding box center [304, 285] width 99 height 10
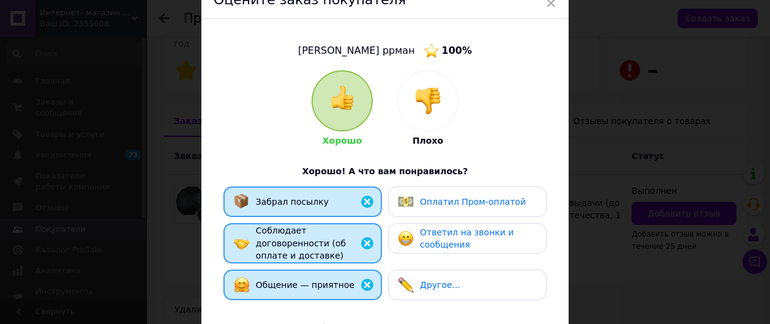
drag, startPoint x: 463, startPoint y: 195, endPoint x: 463, endPoint y: 216, distance: 20.8
click at [463, 198] on div "Оплатил Пром-оплатой" at bounding box center [462, 202] width 128 height 16
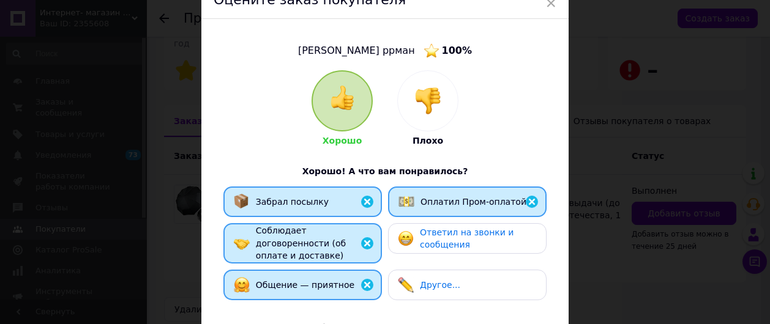
click at [459, 234] on span "Ответил на звонки и сообщения" at bounding box center [467, 239] width 94 height 23
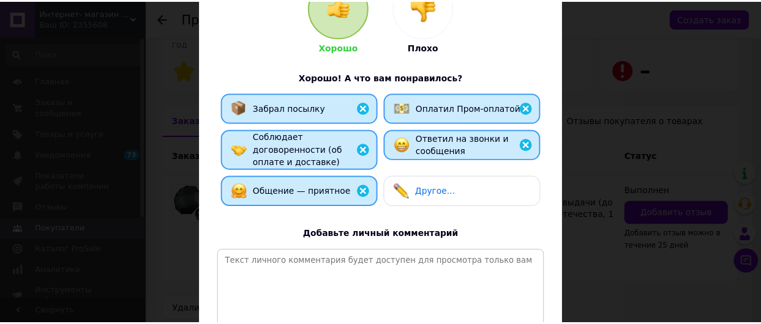
scroll to position [276, 0]
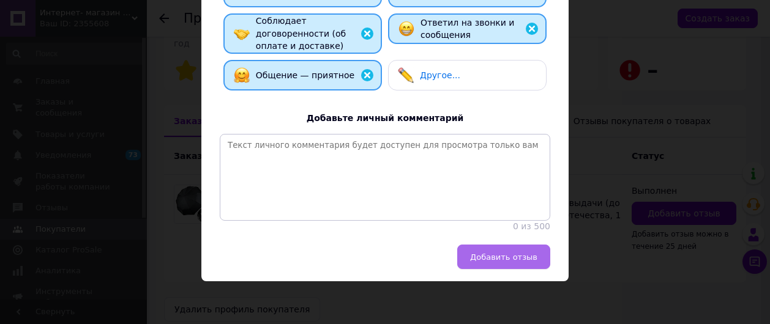
click at [504, 255] on span "Добавить отзыв" at bounding box center [503, 257] width 67 height 9
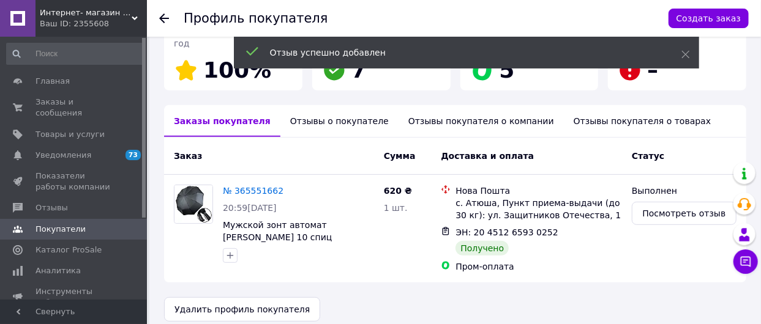
click at [160, 18] on use at bounding box center [164, 18] width 10 height 10
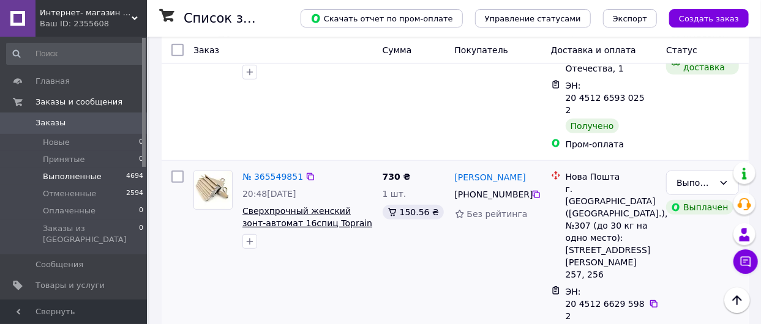
scroll to position [306, 0]
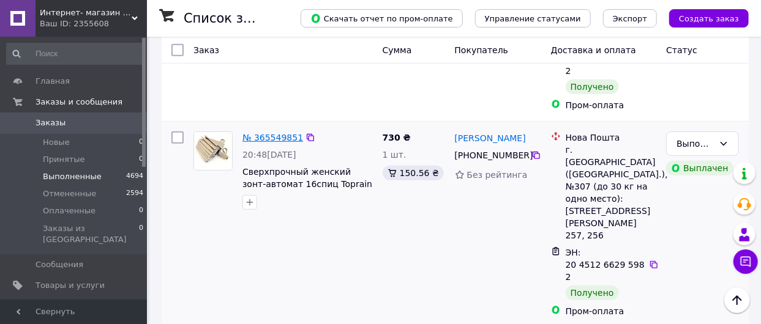
click at [267, 133] on link "№ 365549851" at bounding box center [272, 138] width 61 height 10
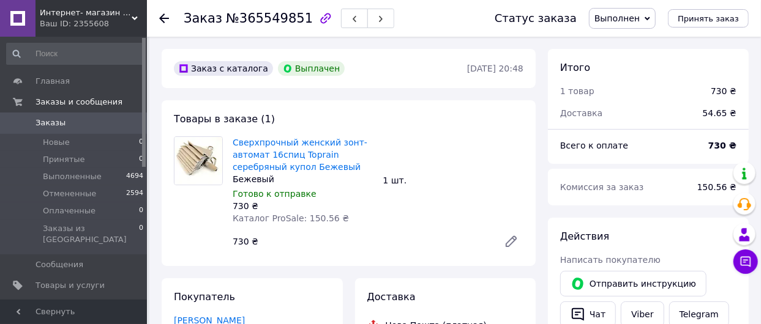
click at [165, 18] on use at bounding box center [164, 18] width 10 height 10
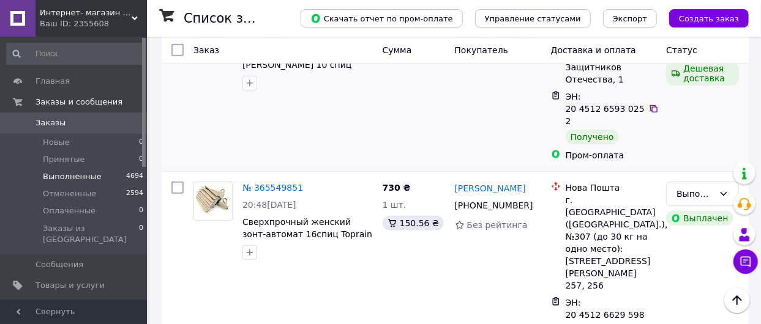
scroll to position [306, 0]
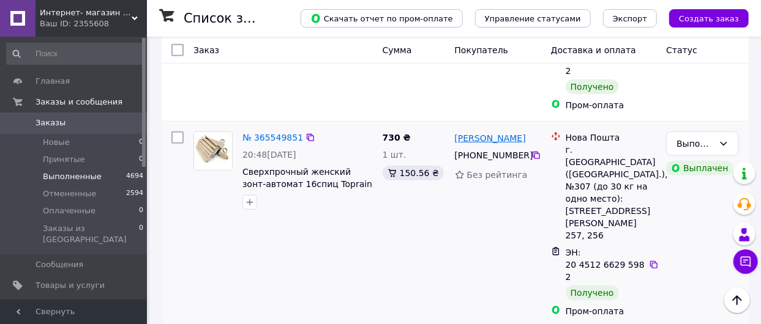
click at [496, 132] on link "[PERSON_NAME]" at bounding box center [490, 138] width 71 height 12
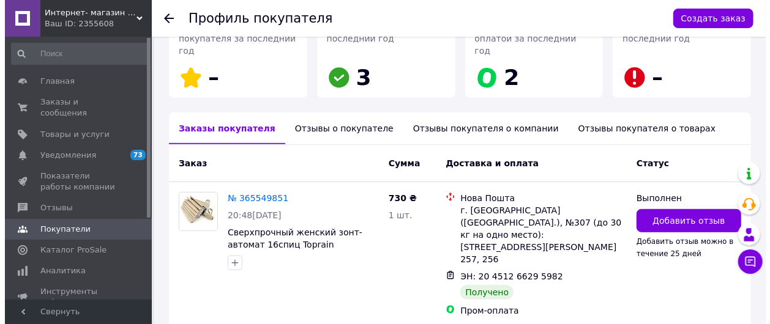
scroll to position [306, 0]
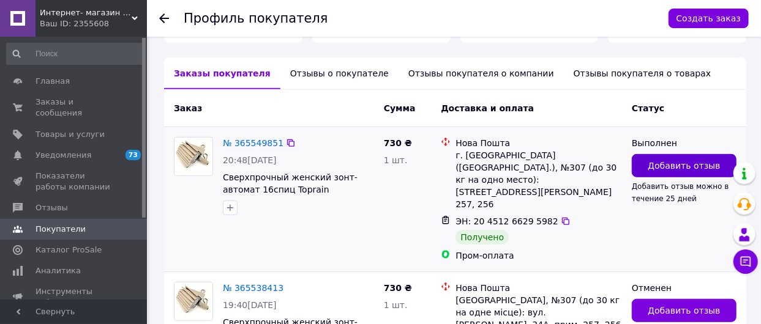
click at [680, 160] on span "Добавить отзыв" at bounding box center [684, 166] width 72 height 12
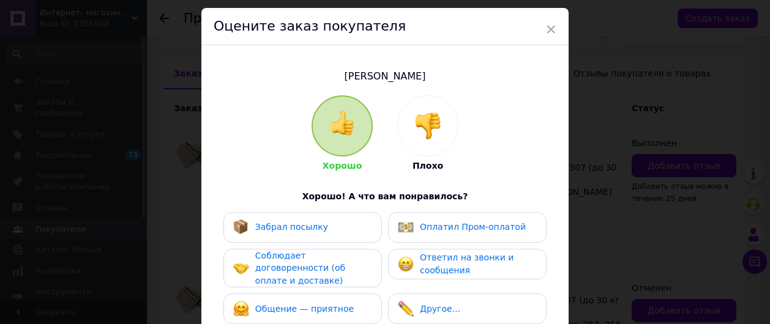
scroll to position [61, 0]
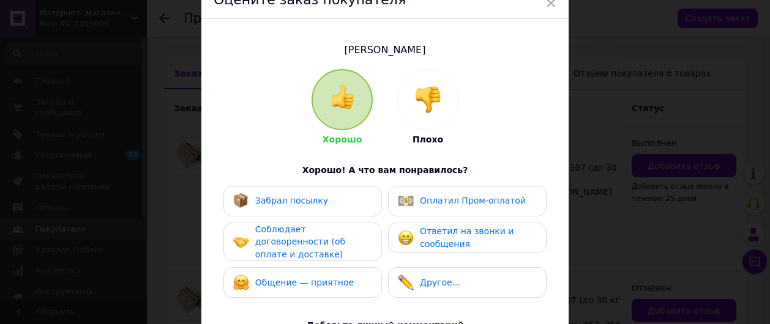
drag, startPoint x: 281, startPoint y: 199, endPoint x: 279, endPoint y: 232, distance: 33.1
click at [281, 200] on span "Забрал посылку" at bounding box center [291, 201] width 73 height 10
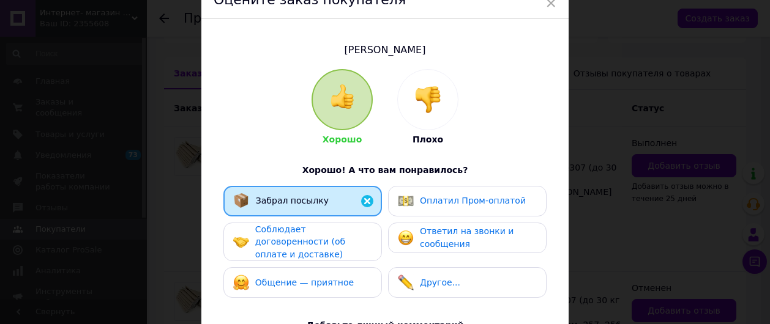
click at [279, 235] on span "Соблюдает договоренности (об оплате и доставке)" at bounding box center [300, 242] width 90 height 35
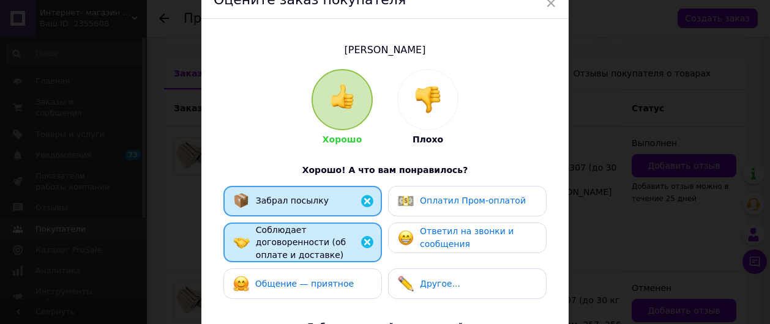
drag, startPoint x: 285, startPoint y: 276, endPoint x: 348, endPoint y: 257, distance: 65.9
click at [285, 279] on span "Общение — приятное" at bounding box center [304, 284] width 99 height 10
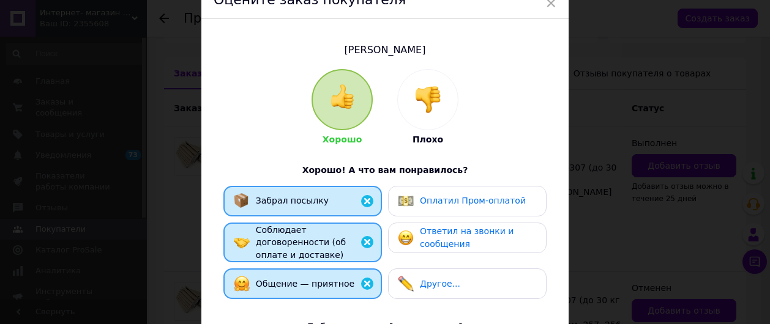
click at [451, 199] on span "Оплатил Пром-оплатой" at bounding box center [473, 201] width 106 height 10
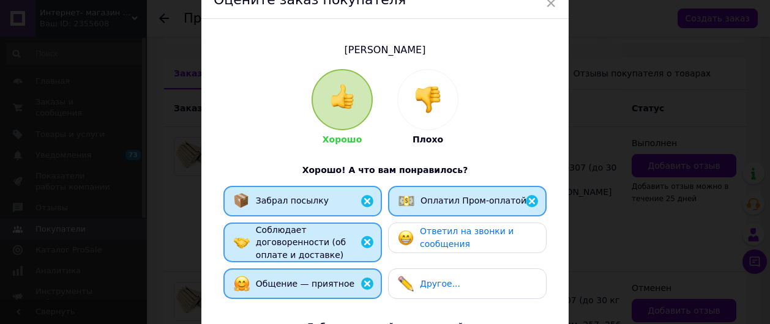
click at [456, 232] on span "Ответил на звонки и сообщения" at bounding box center [467, 238] width 94 height 23
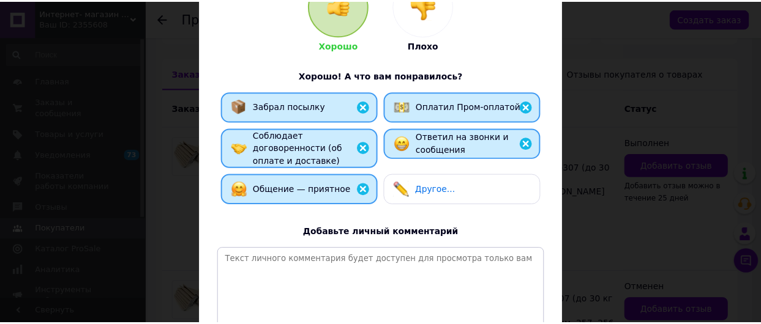
scroll to position [274, 0]
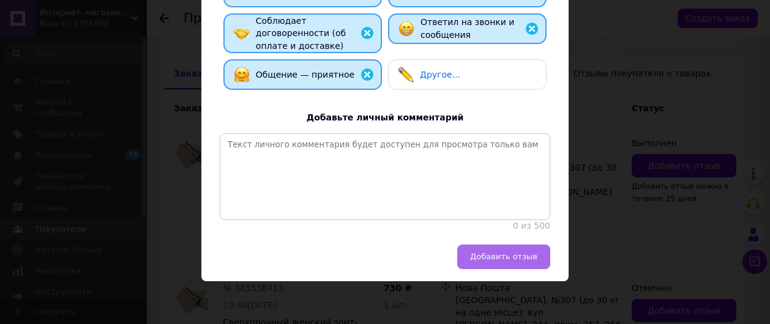
click at [508, 257] on span "Добавить отзыв" at bounding box center [503, 256] width 67 height 9
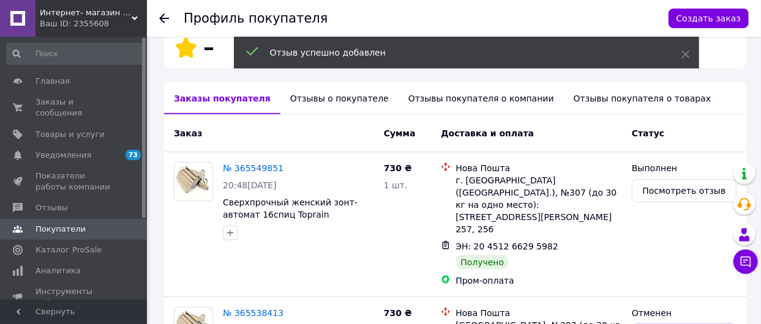
scroll to position [280, 0]
click at [163, 17] on icon at bounding box center [164, 18] width 10 height 10
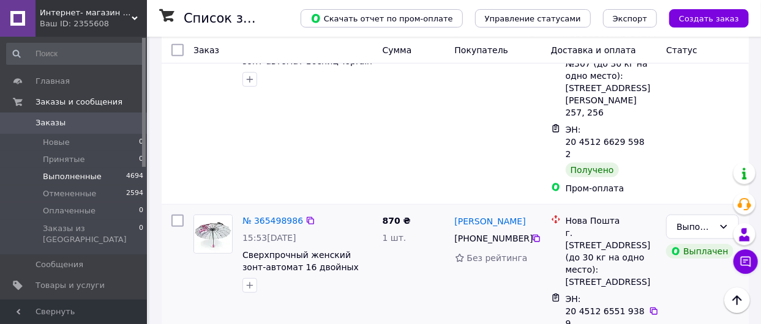
scroll to position [429, 0]
click at [509, 216] on link "[PERSON_NAME]" at bounding box center [490, 222] width 71 height 12
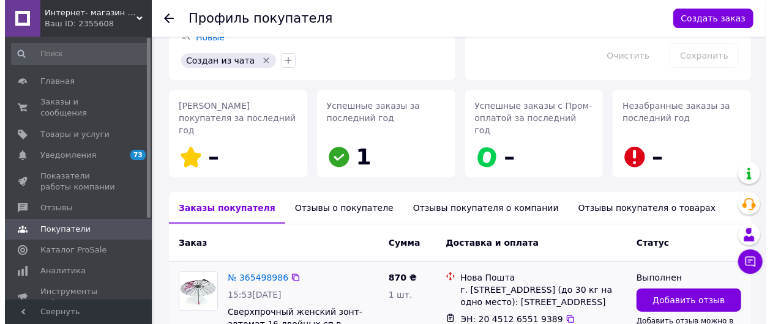
scroll to position [258, 0]
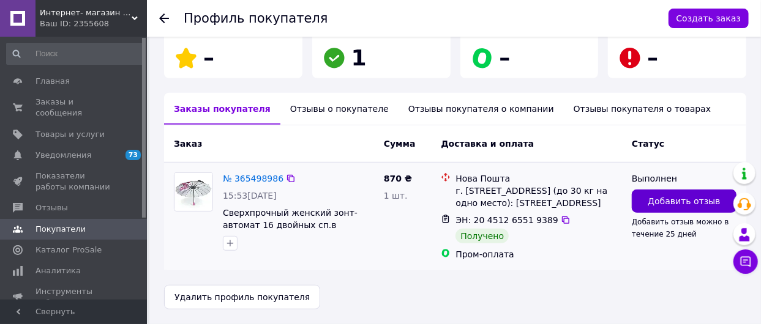
click at [680, 195] on span "Добавить отзыв" at bounding box center [684, 201] width 72 height 12
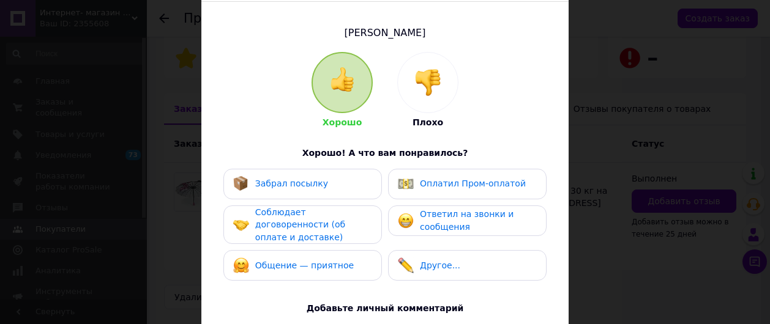
scroll to position [122, 0]
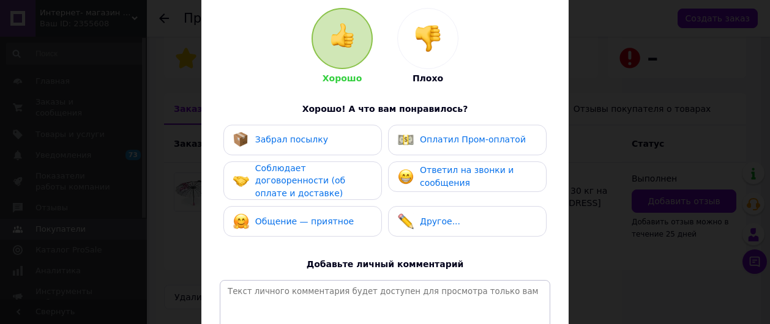
click at [289, 140] on span "Забрал посылку" at bounding box center [291, 140] width 73 height 10
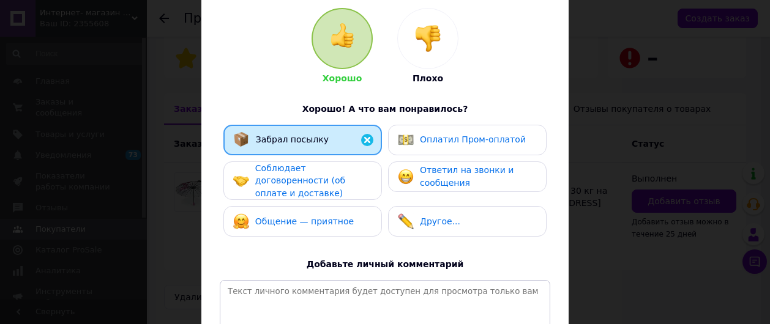
click at [291, 179] on span "Соблюдает договоренности (об оплате и доставке)" at bounding box center [300, 180] width 90 height 35
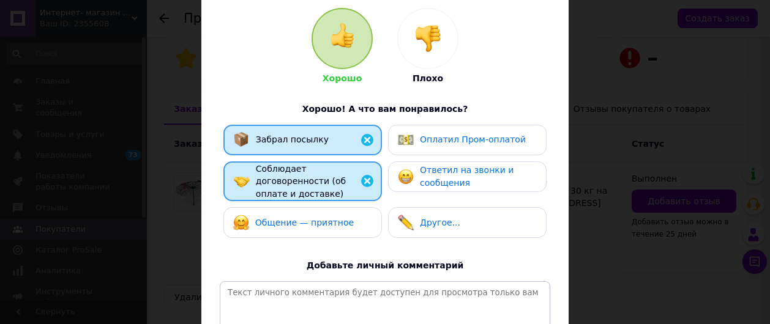
click at [288, 218] on span "Общение — приятное" at bounding box center [304, 223] width 99 height 10
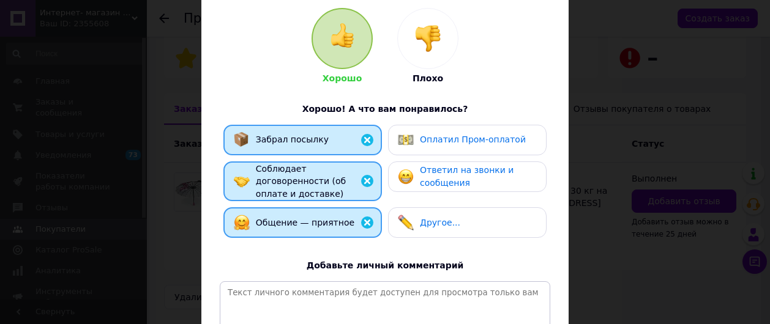
drag, startPoint x: 462, startPoint y: 140, endPoint x: 448, endPoint y: 183, distance: 45.5
click at [462, 140] on span "Оплатил Пром-оплатой" at bounding box center [473, 140] width 106 height 10
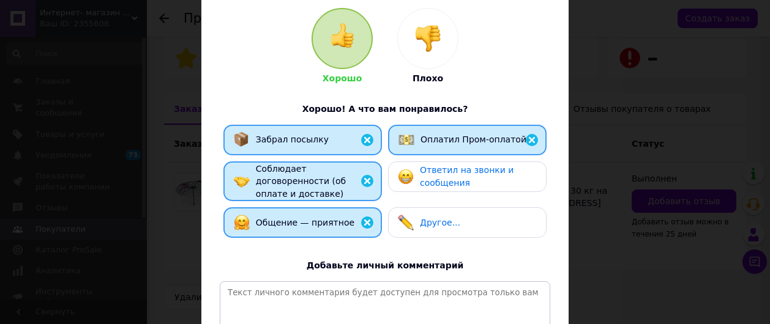
click at [446, 176] on span "Ответил на звонки и сообщения" at bounding box center [467, 176] width 94 height 23
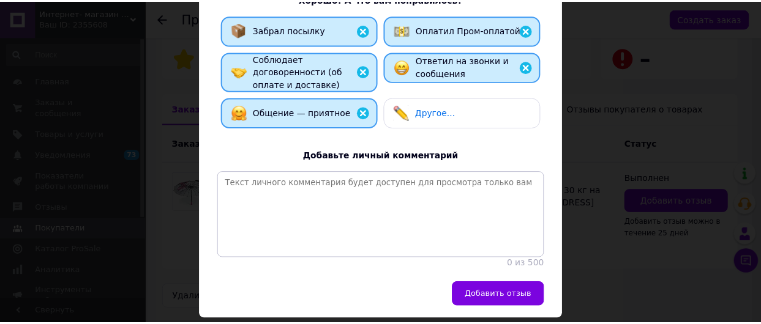
scroll to position [274, 0]
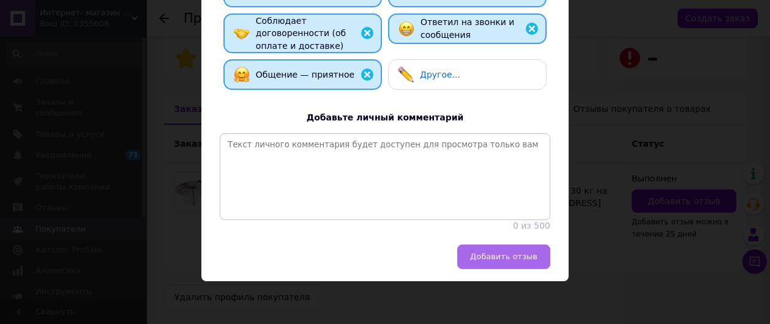
click at [504, 255] on span "Добавить отзыв" at bounding box center [503, 256] width 67 height 9
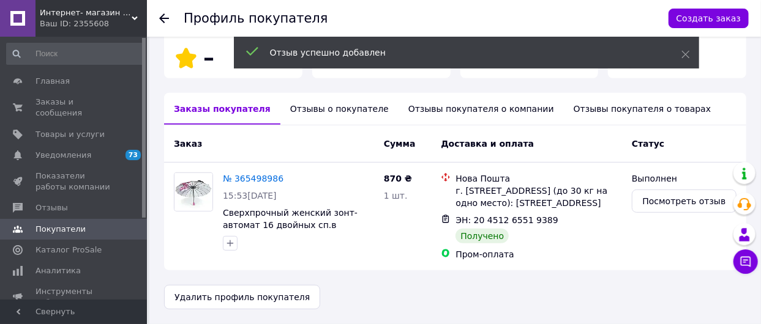
click at [162, 13] on icon at bounding box center [164, 18] width 10 height 10
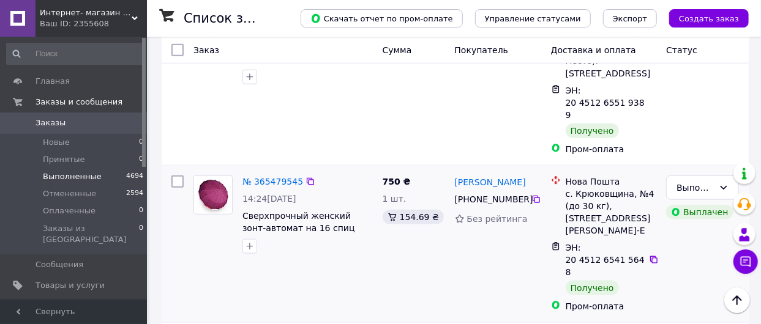
scroll to position [612, 0]
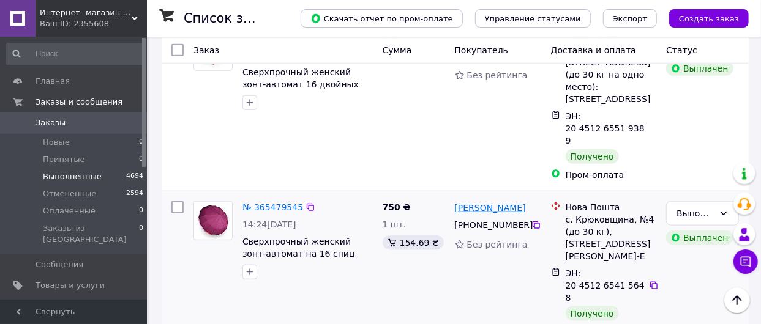
click at [496, 202] on link "[PERSON_NAME]" at bounding box center [490, 208] width 71 height 12
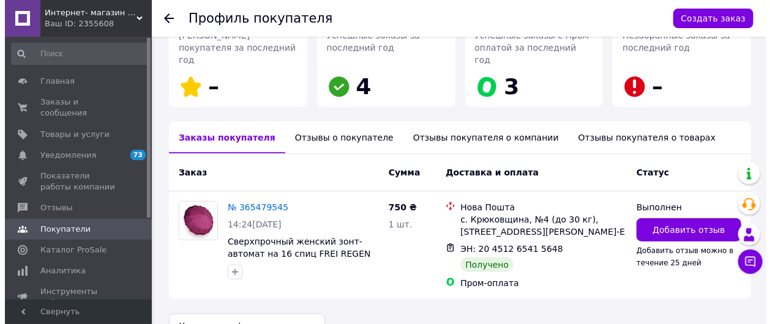
scroll to position [220, 0]
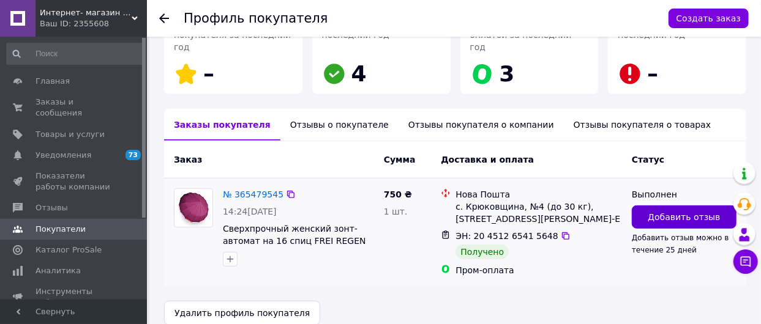
click at [672, 211] on span "Добавить отзыв" at bounding box center [684, 217] width 72 height 12
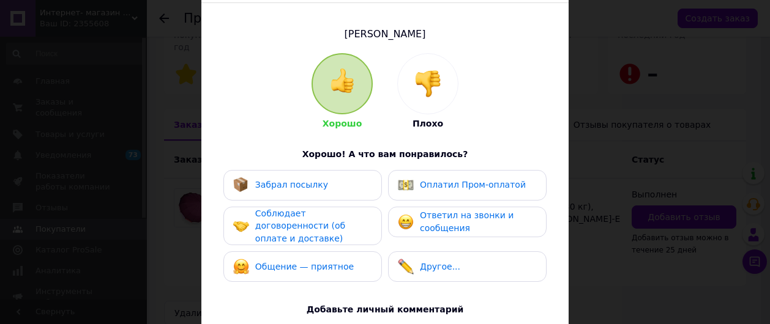
scroll to position [184, 0]
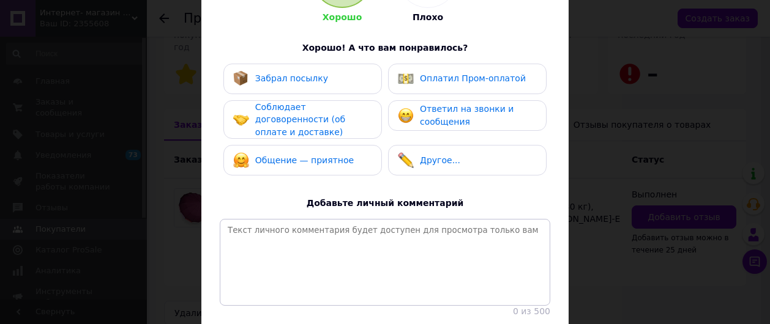
click at [288, 72] on div "Забрал посылку" at bounding box center [291, 78] width 73 height 13
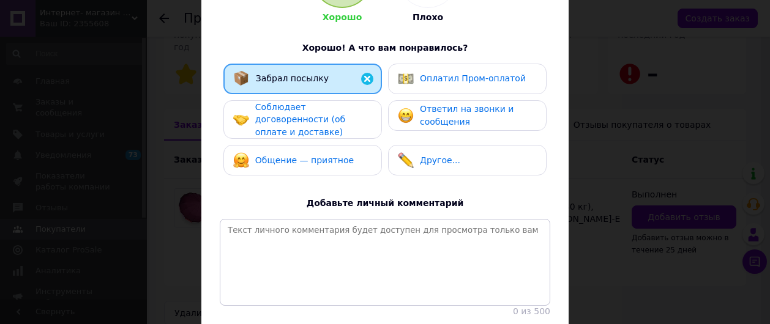
click at [285, 116] on span "Соблюдает договоренности (об оплате и доставке)" at bounding box center [300, 119] width 90 height 35
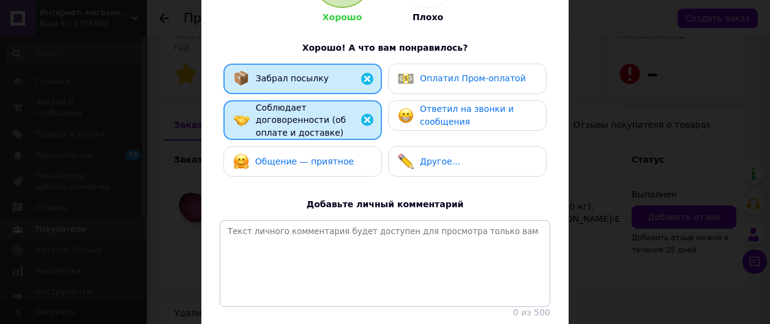
drag, startPoint x: 286, startPoint y: 154, endPoint x: 301, endPoint y: 149, distance: 16.3
click at [288, 157] on span "Общение — приятное" at bounding box center [304, 162] width 99 height 10
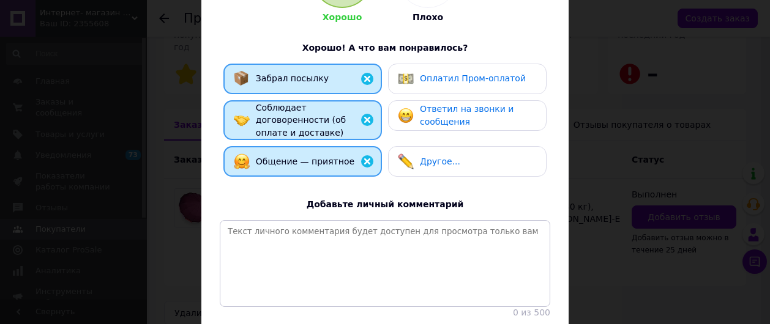
drag, startPoint x: 462, startPoint y: 77, endPoint x: 462, endPoint y: 113, distance: 36.7
click at [462, 77] on span "Оплатил Пром-оплатой" at bounding box center [473, 78] width 106 height 10
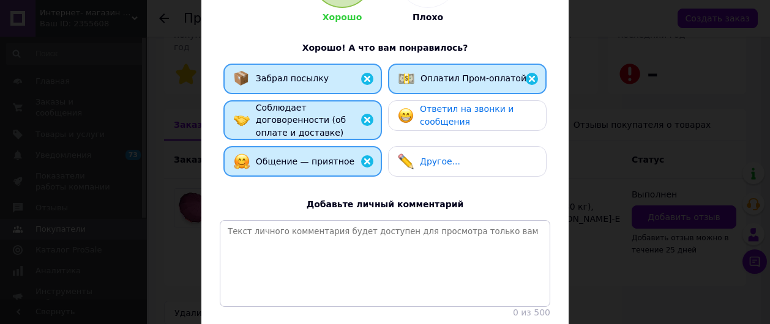
drag, startPoint x: 460, startPoint y: 118, endPoint x: 470, endPoint y: 133, distance: 17.3
click at [462, 121] on span "Ответил на звонки и сообщения" at bounding box center [467, 115] width 94 height 23
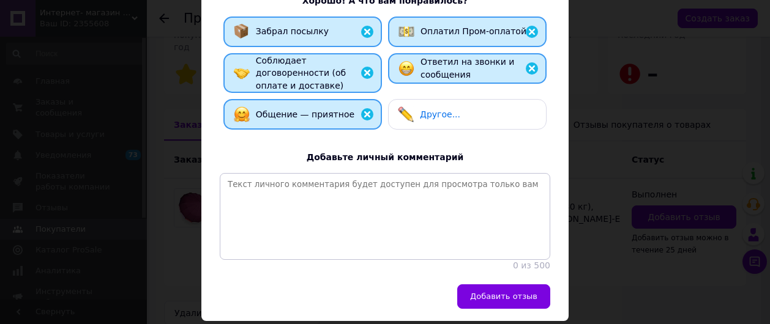
scroll to position [274, 0]
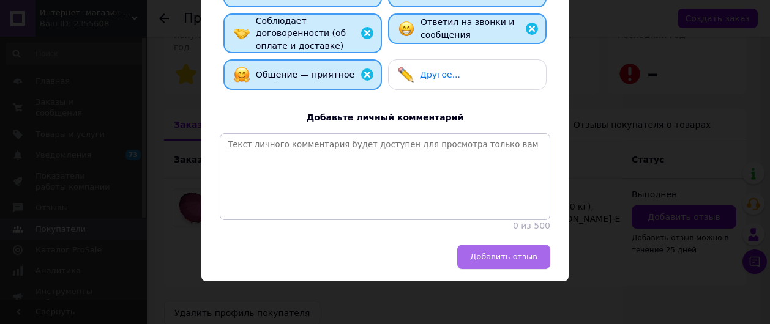
click at [503, 257] on span "Добавить отзыв" at bounding box center [503, 256] width 67 height 9
click at [520, 256] on span "Добавить отзыв" at bounding box center [503, 256] width 67 height 9
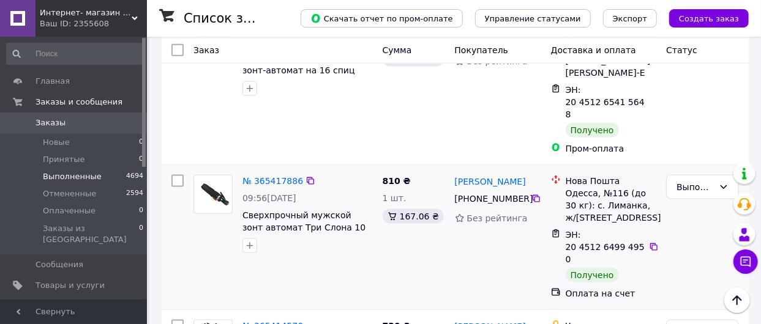
scroll to position [735, 0]
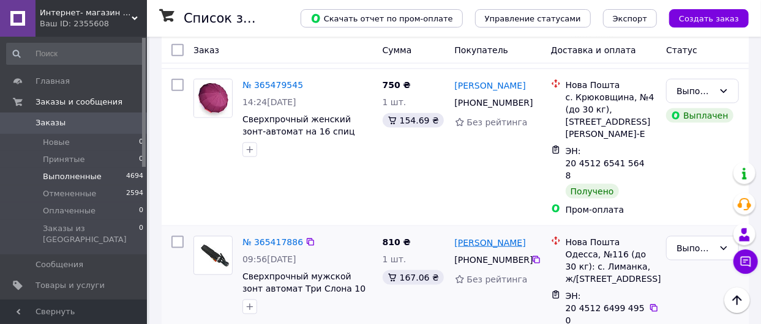
click at [501, 237] on link "[PERSON_NAME]" at bounding box center [490, 243] width 71 height 12
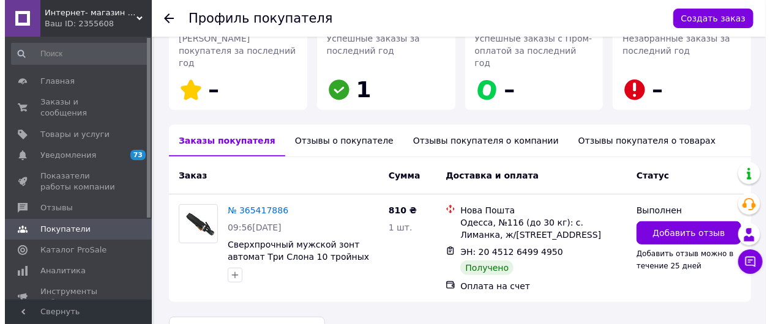
scroll to position [246, 0]
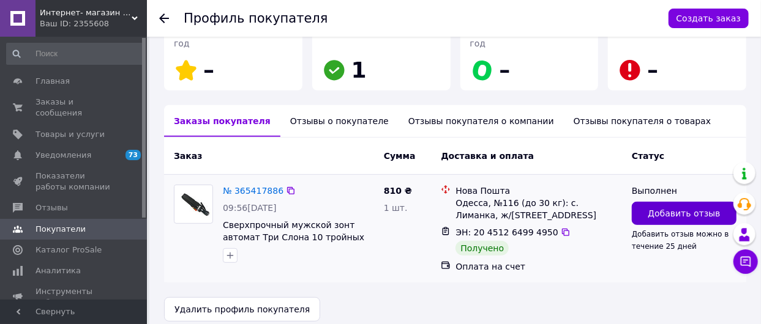
click at [704, 208] on span "Добавить отзыв" at bounding box center [684, 214] width 72 height 12
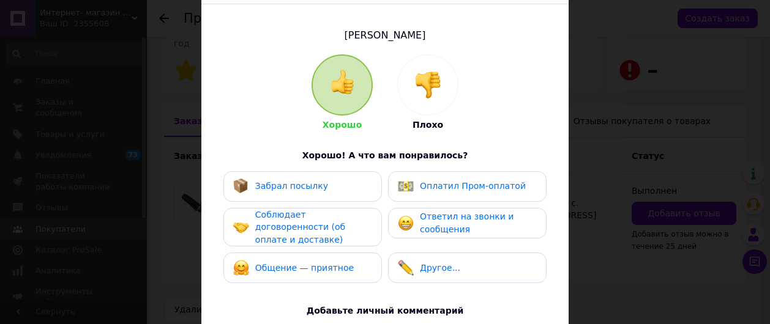
scroll to position [184, 0]
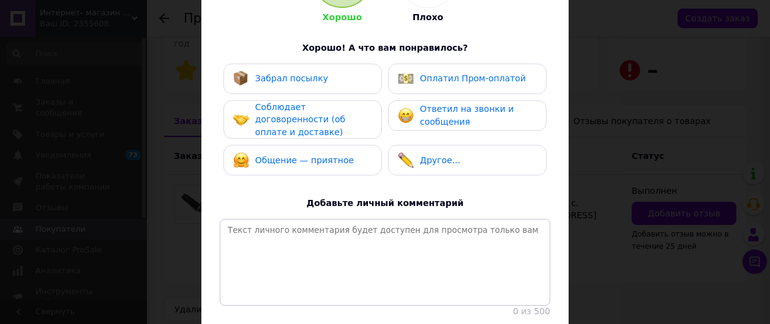
click at [291, 76] on span "Забрал посылку" at bounding box center [291, 78] width 73 height 10
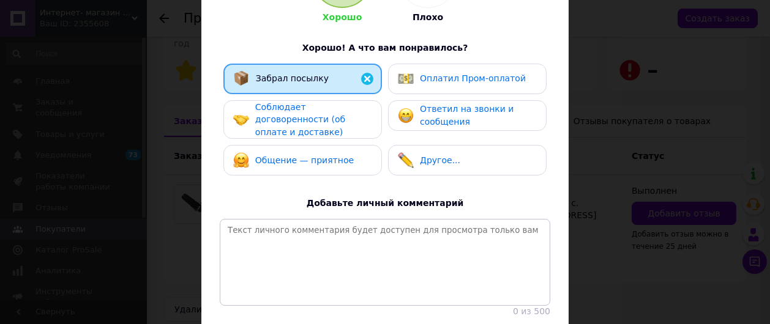
drag, startPoint x: 288, startPoint y: 116, endPoint x: 293, endPoint y: 122, distance: 7.8
click at [289, 116] on span "Соблюдает договоренности (об оплате и доставке)" at bounding box center [300, 119] width 90 height 35
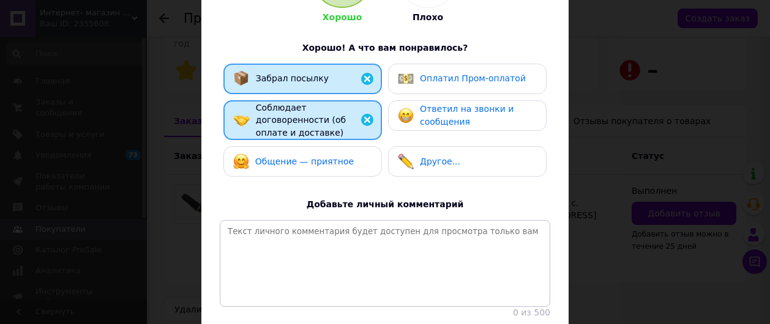
click at [298, 157] on span "Общение — приятное" at bounding box center [304, 162] width 99 height 10
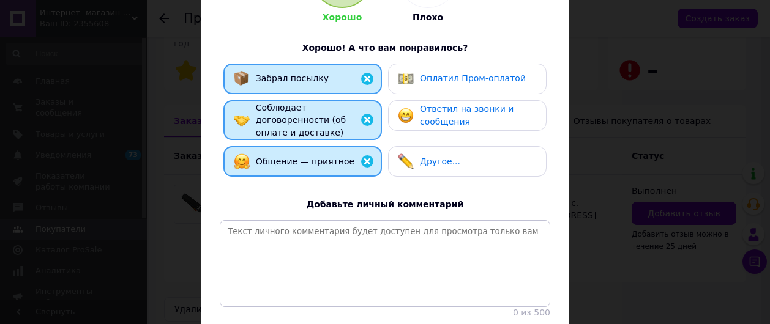
click at [455, 81] on span "Оплатил Пром-оплатой" at bounding box center [473, 78] width 106 height 10
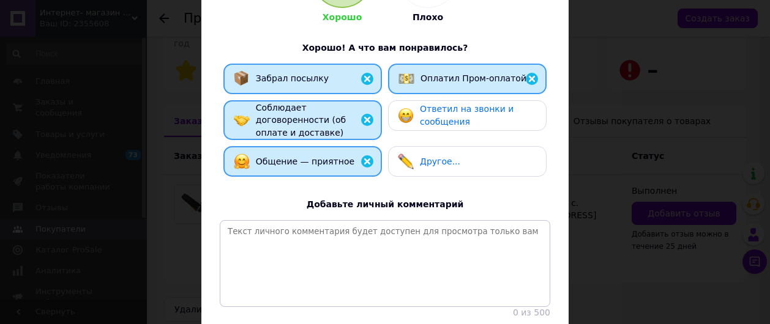
drag, startPoint x: 457, startPoint y: 120, endPoint x: 496, endPoint y: 148, distance: 48.3
click at [458, 121] on span "Ответил на звонки и сообщения" at bounding box center [467, 115] width 94 height 23
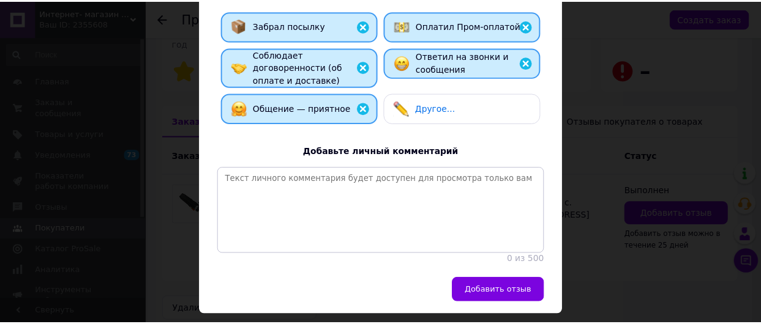
scroll to position [274, 0]
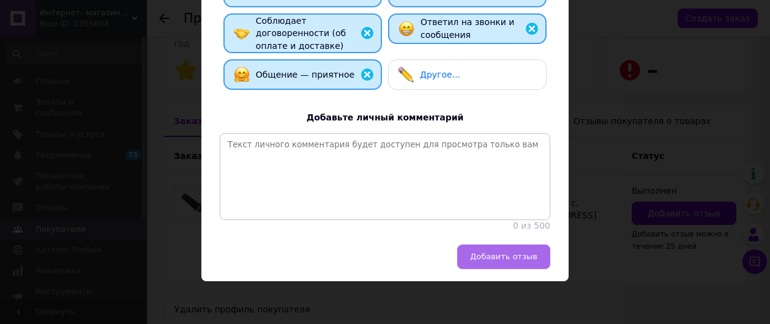
click at [509, 261] on span "Добавить отзыв" at bounding box center [503, 256] width 67 height 9
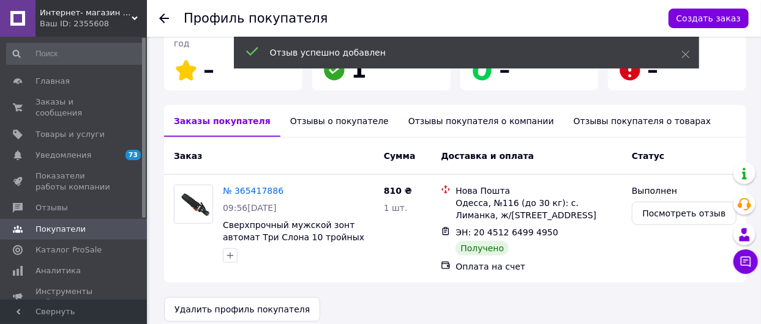
click at [159, 16] on icon at bounding box center [164, 18] width 10 height 10
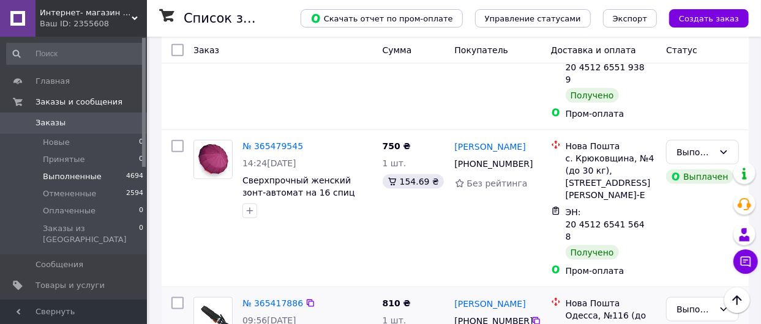
scroll to position [735, 0]
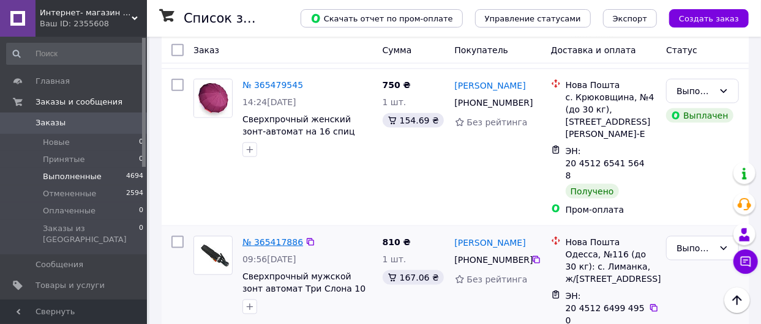
click at [273, 238] on link "№ 365417886" at bounding box center [272, 243] width 61 height 10
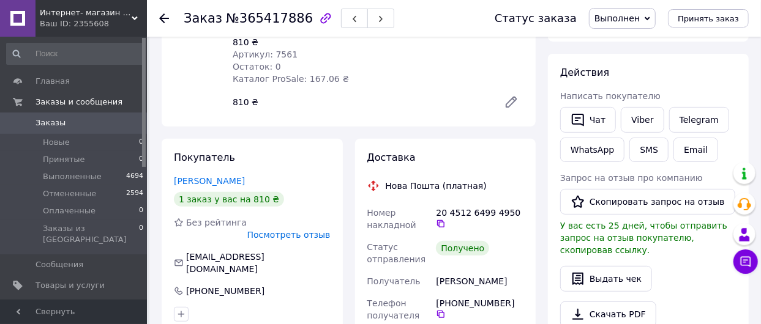
scroll to position [184, 0]
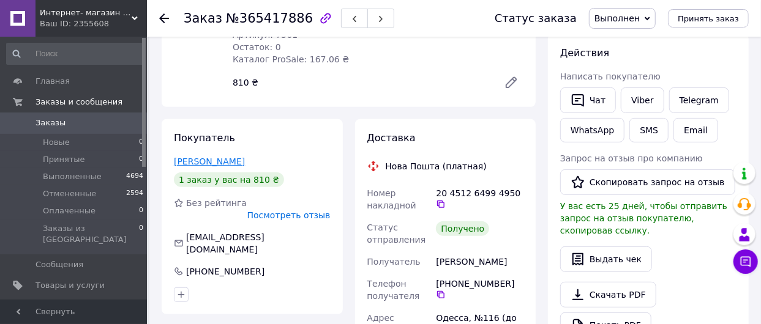
click at [204, 157] on link "[PERSON_NAME]" at bounding box center [209, 162] width 71 height 10
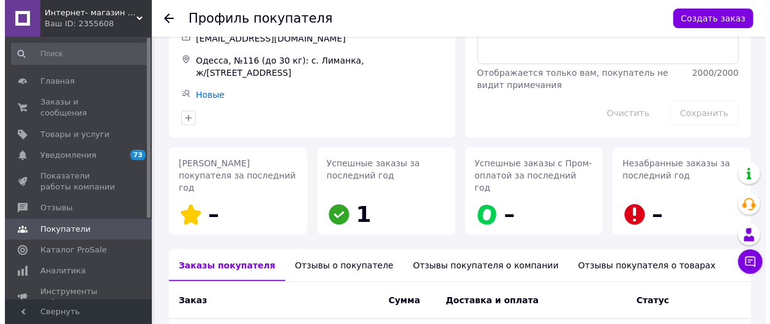
scroll to position [245, 0]
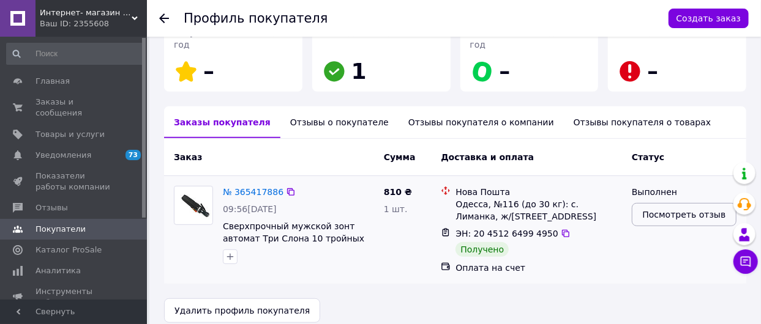
click at [677, 209] on span "Посмотреть отзыв" at bounding box center [684, 215] width 83 height 12
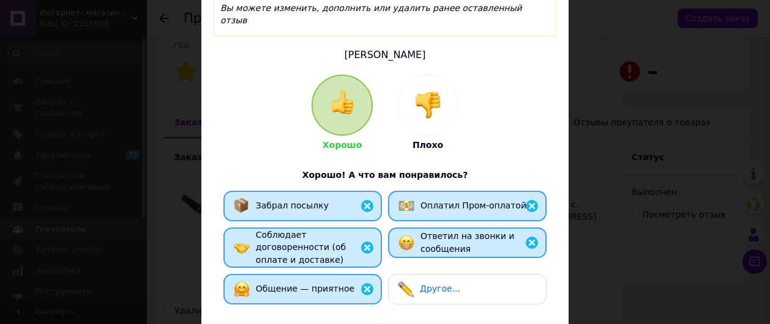
scroll to position [184, 0]
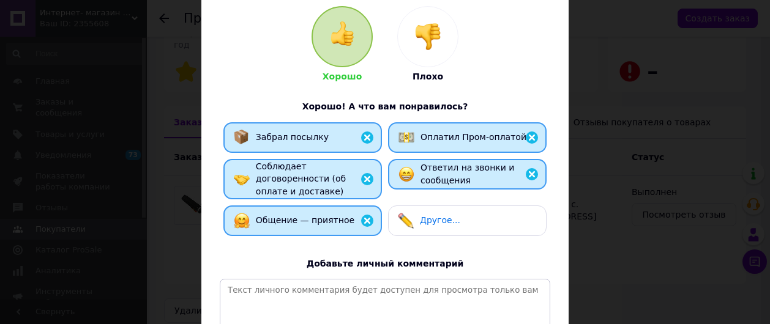
click at [529, 130] on img at bounding box center [532, 137] width 15 height 15
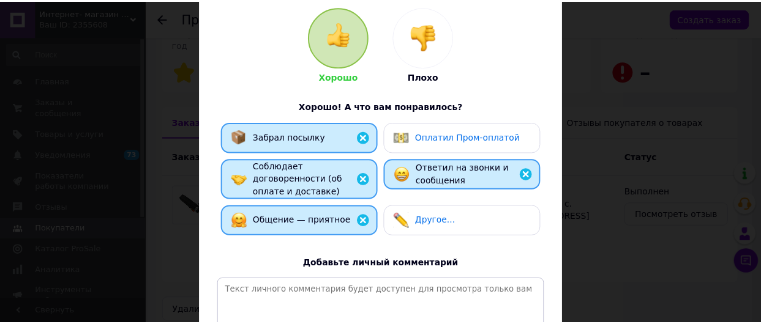
scroll to position [306, 0]
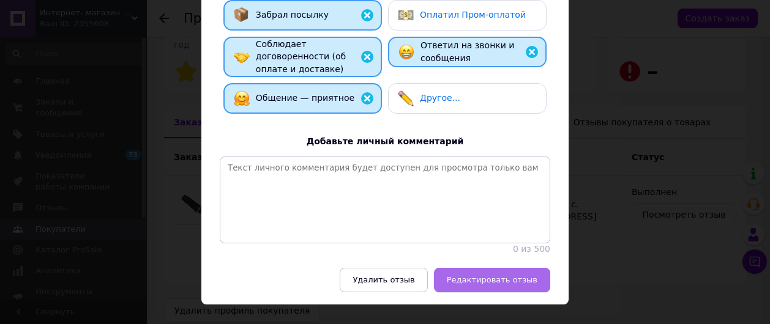
click at [497, 276] on span "Редактировать отзыв" at bounding box center [492, 280] width 91 height 9
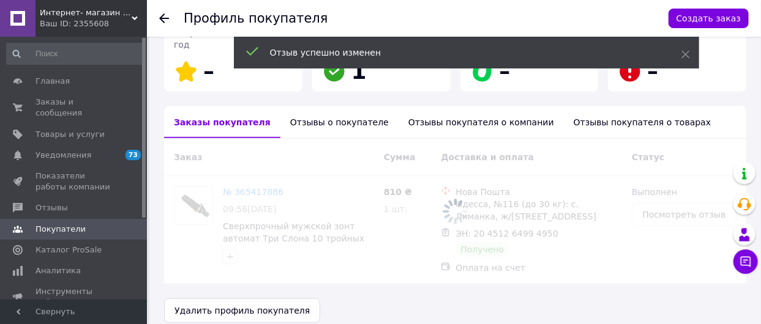
scroll to position [246, 0]
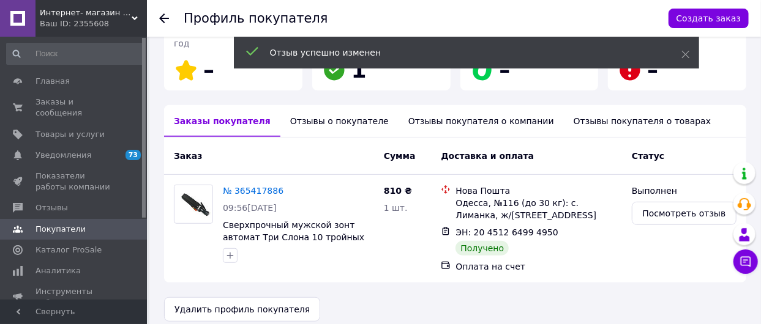
click at [162, 18] on use at bounding box center [164, 18] width 10 height 10
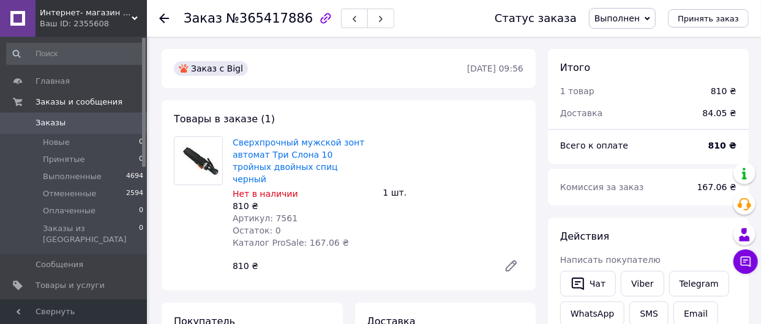
click at [162, 20] on icon at bounding box center [164, 18] width 10 height 10
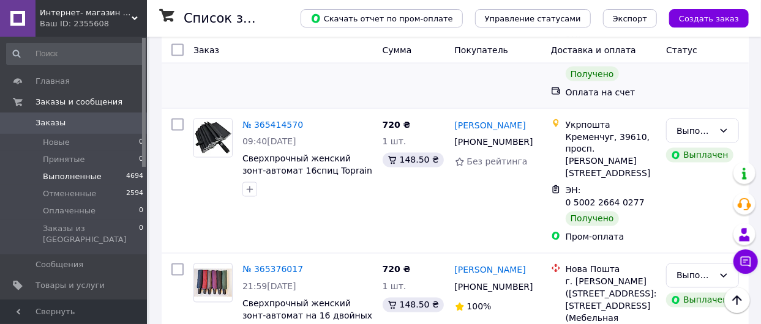
scroll to position [857, 0]
